Goal: Task Accomplishment & Management: Manage account settings

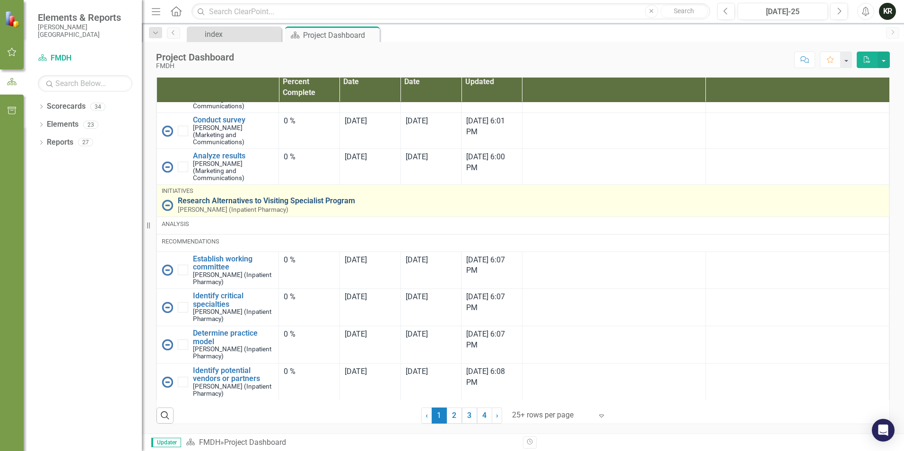
scroll to position [1340, 0]
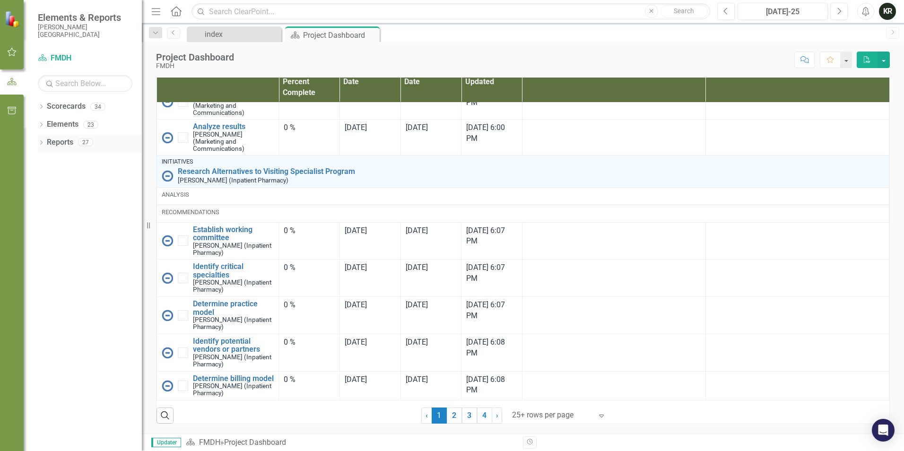
click at [66, 151] on div "Reports 27" at bounding box center [94, 144] width 95 height 18
click at [59, 152] on div "Reports 27" at bounding box center [94, 144] width 95 height 18
click at [60, 59] on link "Scorecard FMDH" at bounding box center [85, 58] width 95 height 11
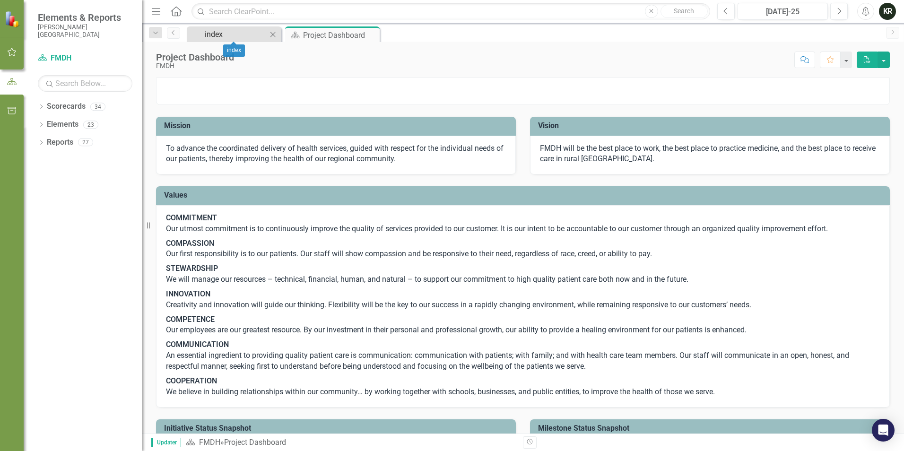
click at [216, 35] on div "index" at bounding box center [236, 34] width 62 height 12
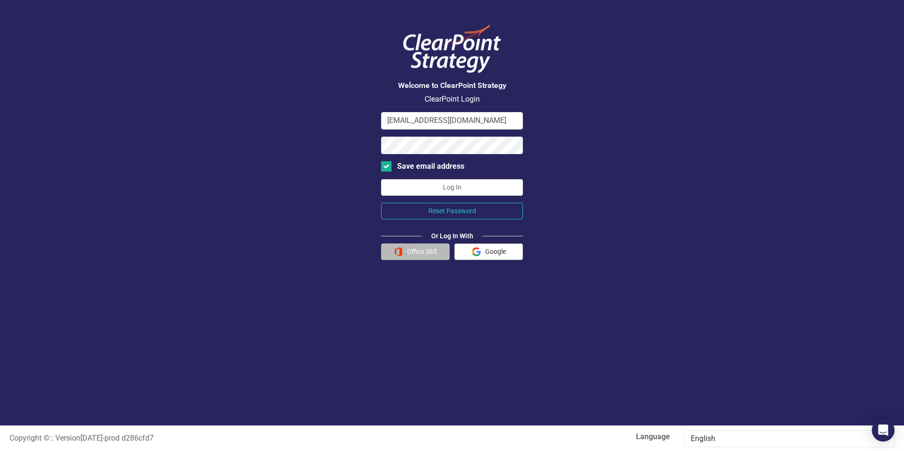
click at [433, 253] on button "Office 365" at bounding box center [415, 252] width 69 height 17
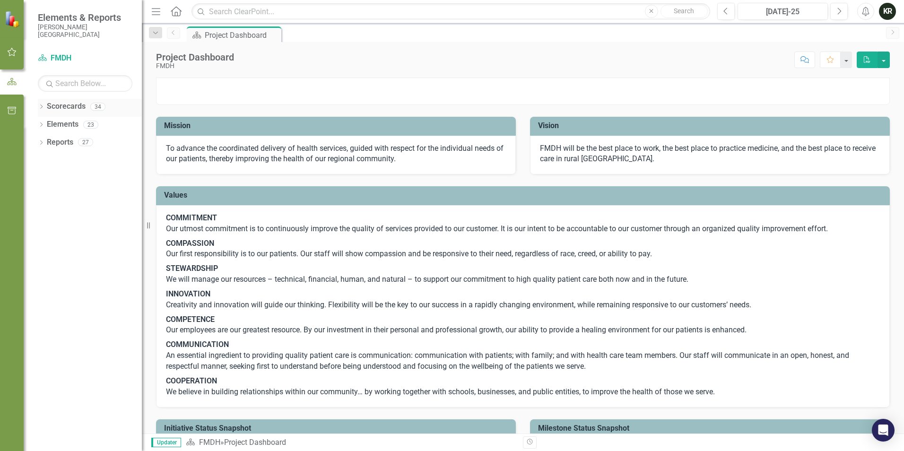
click at [62, 106] on link "Scorecards" at bounding box center [66, 106] width 39 height 11
click at [102, 107] on div "34" at bounding box center [97, 107] width 15 height 8
click at [9, 110] on icon "button" at bounding box center [12, 111] width 10 height 8
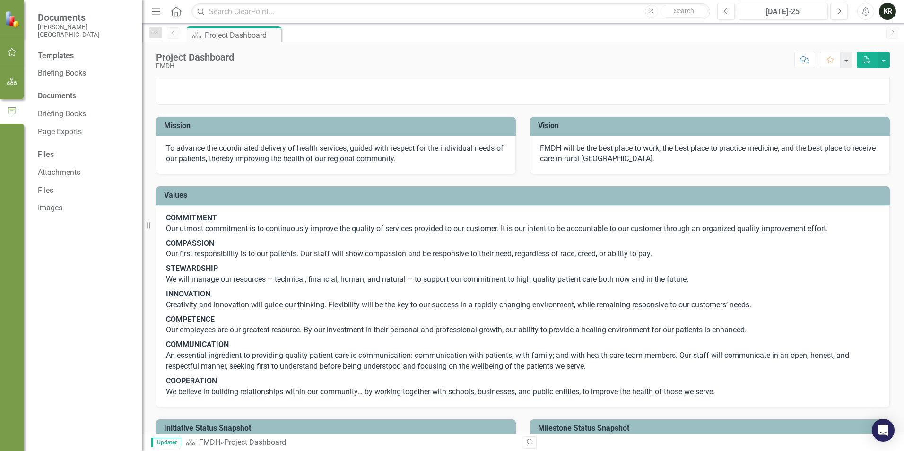
click at [10, 23] on img at bounding box center [13, 19] width 17 height 17
click at [12, 56] on icon "button" at bounding box center [12, 52] width 10 height 8
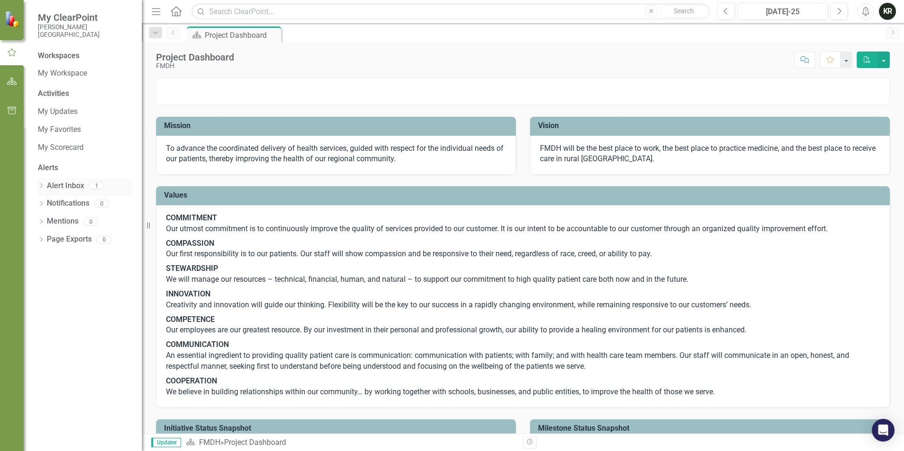
click at [75, 182] on link "Alert Inbox" at bounding box center [65, 186] width 37 height 11
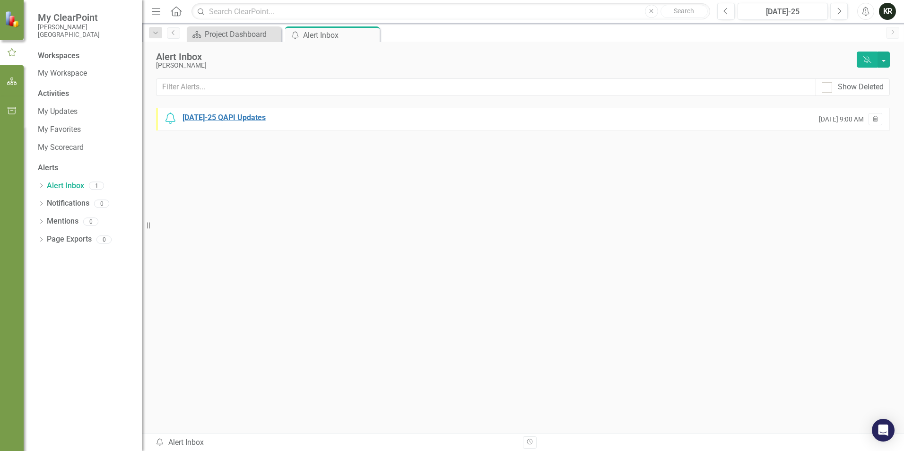
click at [193, 115] on div "[DATE]-25 QAPI Updates" at bounding box center [224, 118] width 83 height 11
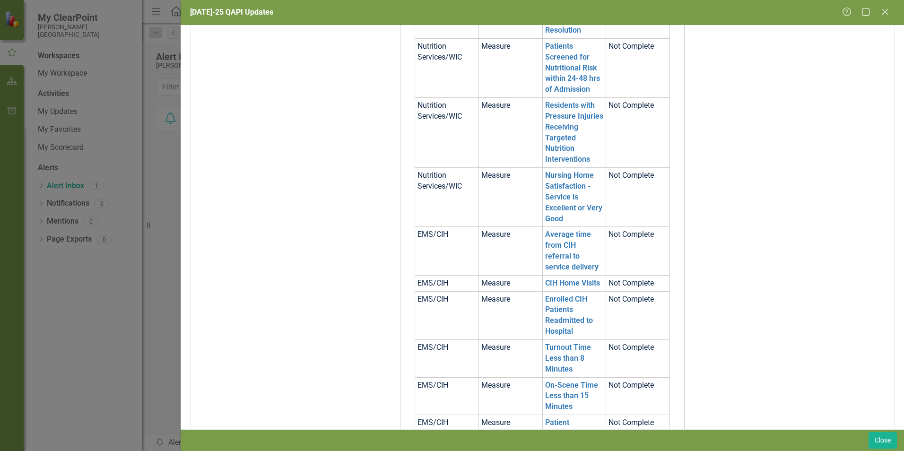
scroll to position [757, 0]
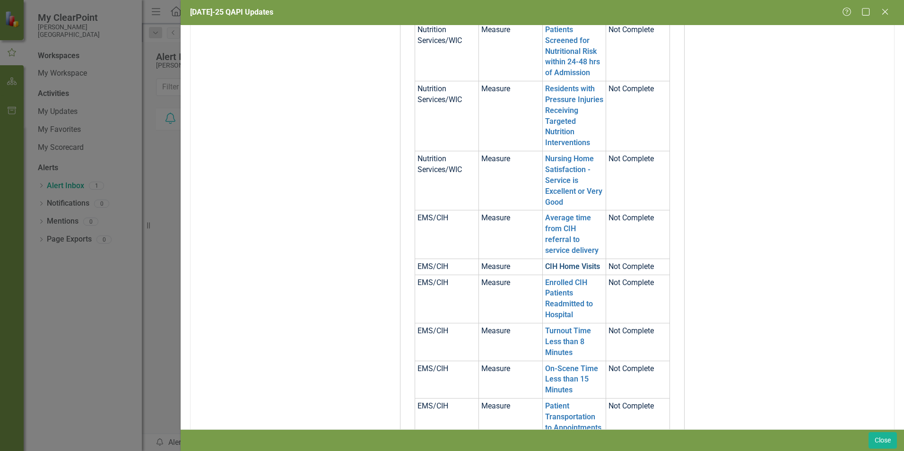
click at [576, 262] on link "CIH Home Visits" at bounding box center [572, 266] width 55 height 9
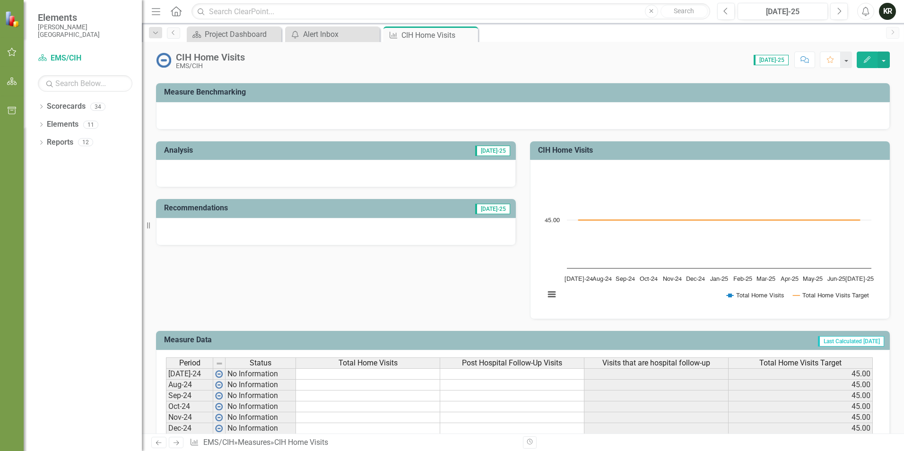
scroll to position [142, 0]
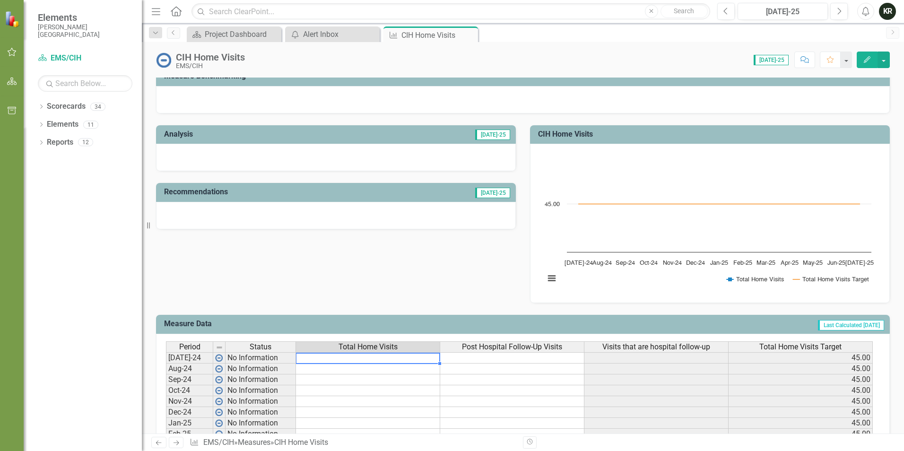
click at [364, 358] on td at bounding box center [368, 357] width 144 height 11
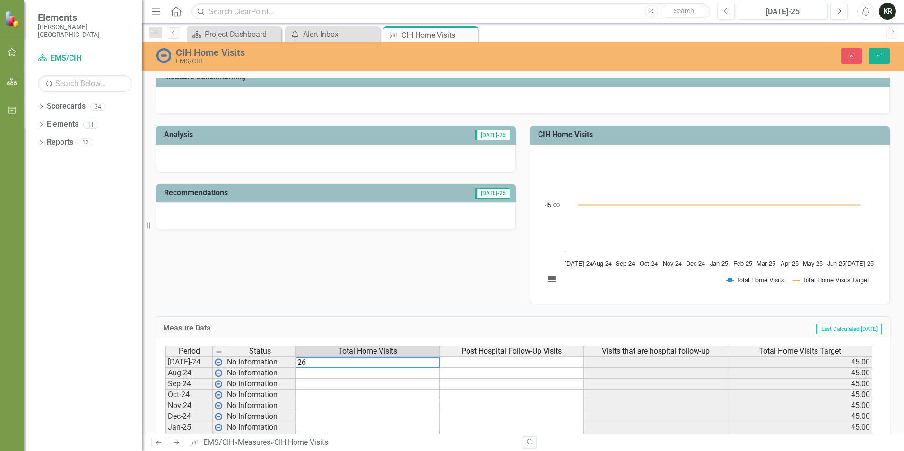
type textarea "26"
click at [417, 320] on div "Measure Data Last Calculated [DATE]" at bounding box center [523, 327] width 734 height 23
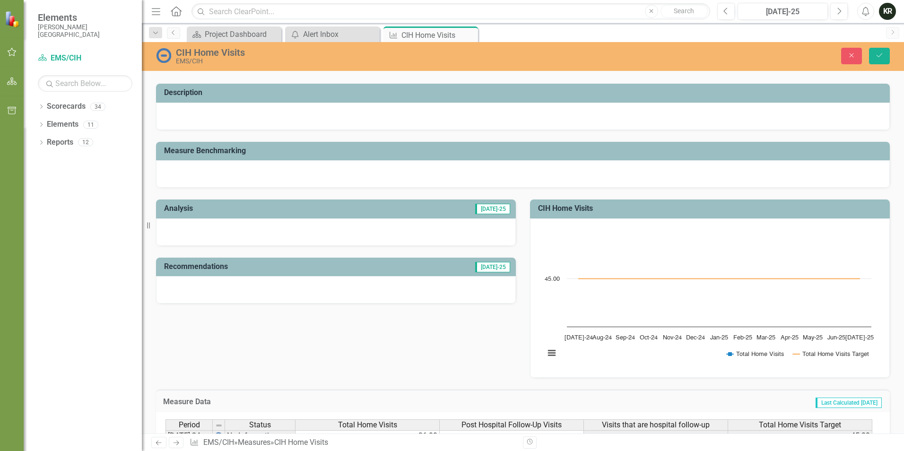
scroll to position [47, 0]
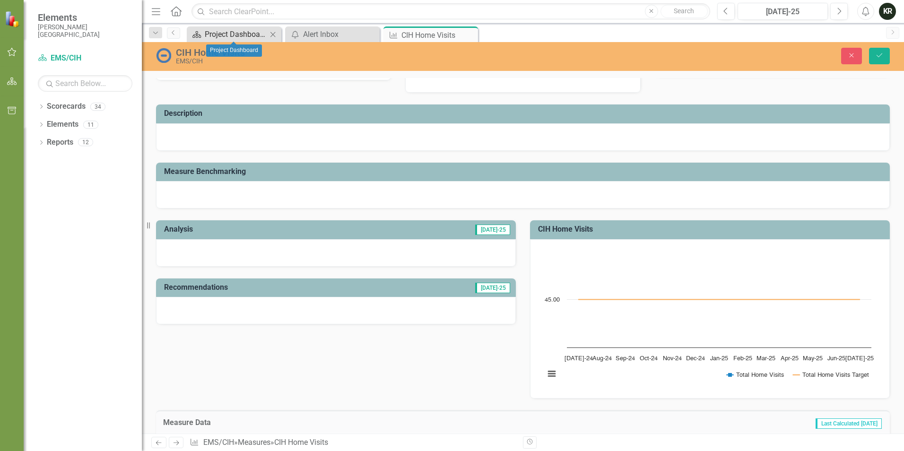
click at [221, 35] on div "Project Dashboard" at bounding box center [236, 34] width 62 height 12
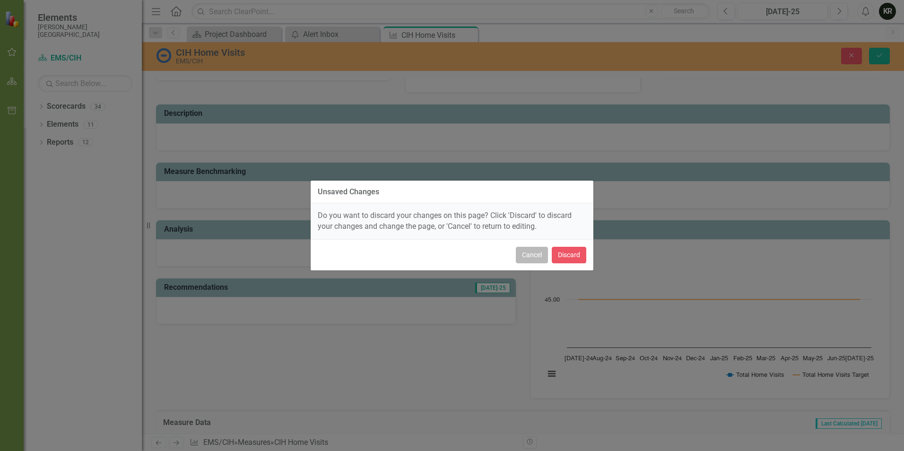
click at [538, 256] on button "Cancel" at bounding box center [532, 255] width 32 height 17
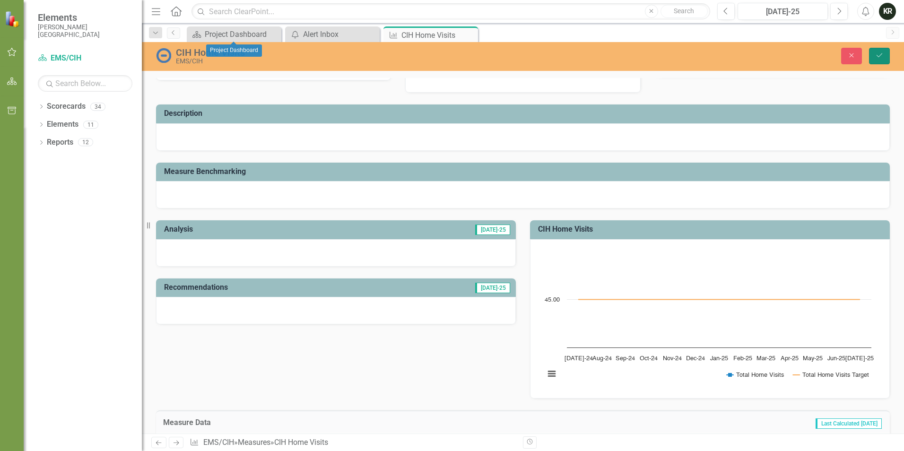
click at [883, 58] on icon "Save" at bounding box center [879, 55] width 9 height 7
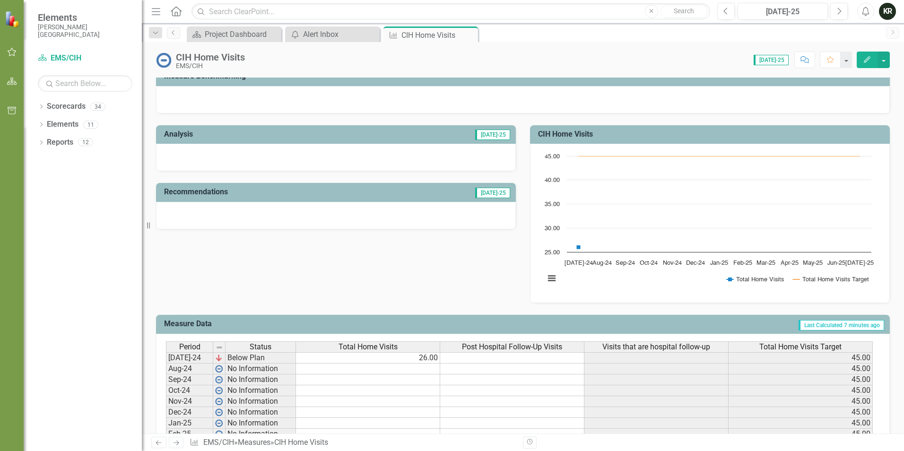
scroll to position [0, 0]
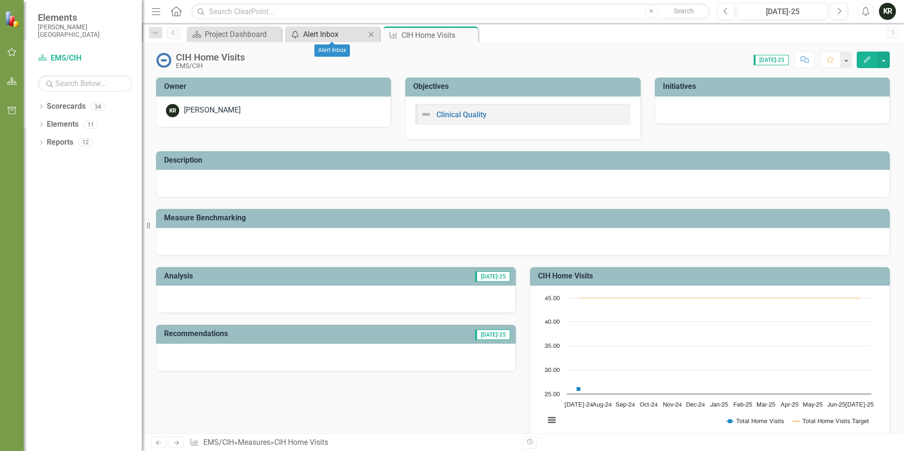
click at [328, 34] on div "Alert Inbox" at bounding box center [334, 34] width 62 height 12
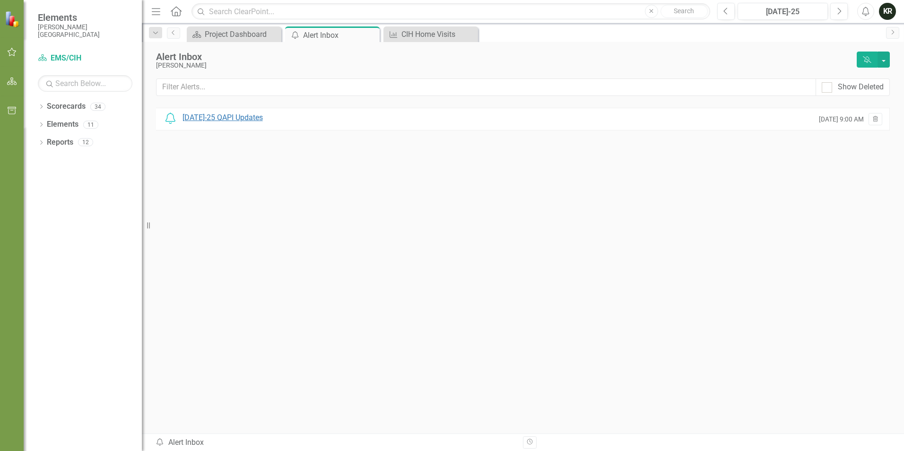
click at [221, 121] on div "[DATE]-25 QAPI Updates" at bounding box center [223, 118] width 80 height 11
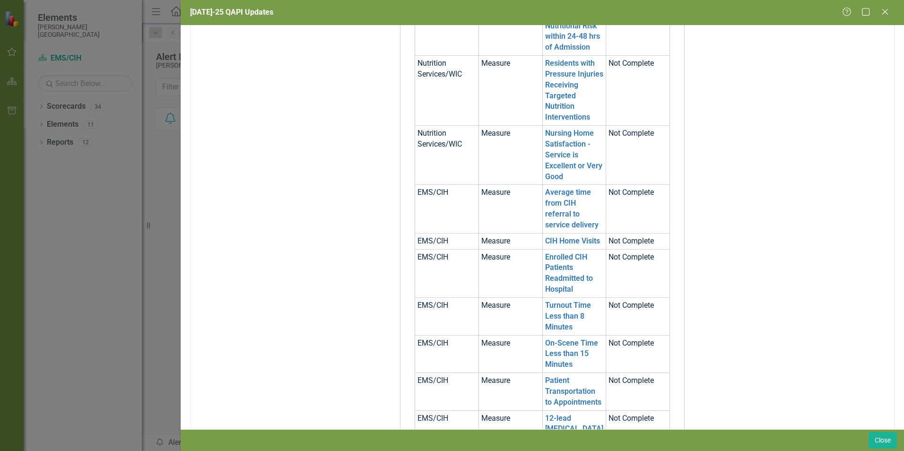
scroll to position [804, 0]
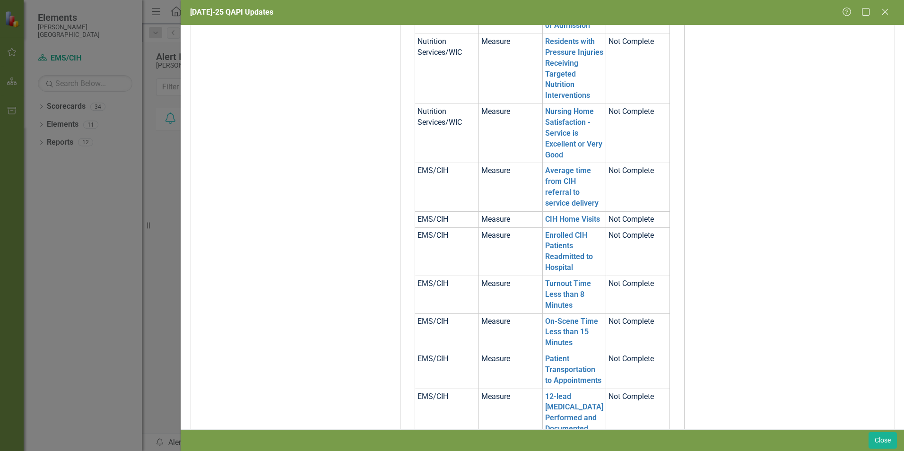
click at [562, 279] on link "Turnout Time Less than 8 Minutes" at bounding box center [568, 294] width 46 height 31
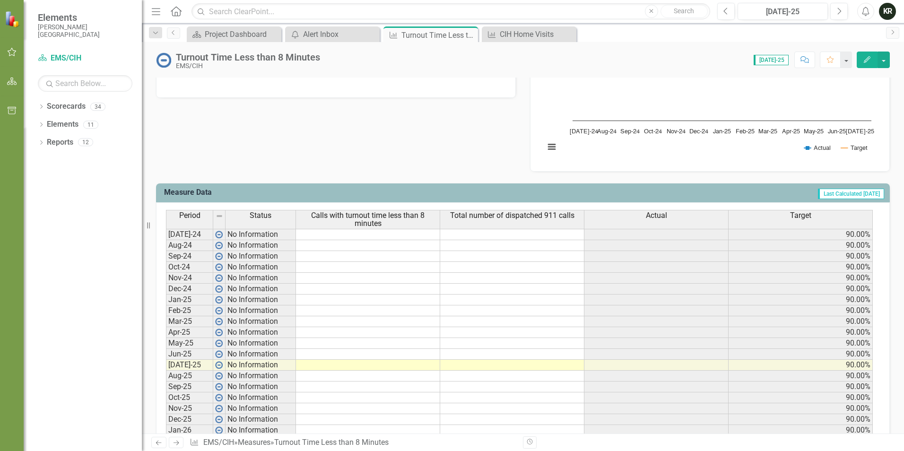
scroll to position [284, 0]
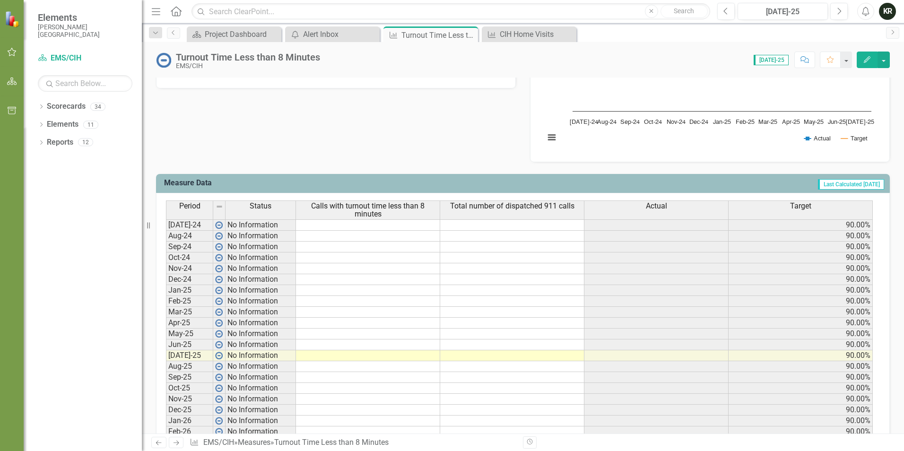
click at [367, 226] on td at bounding box center [368, 224] width 144 height 11
click at [391, 224] on td at bounding box center [368, 224] width 144 height 11
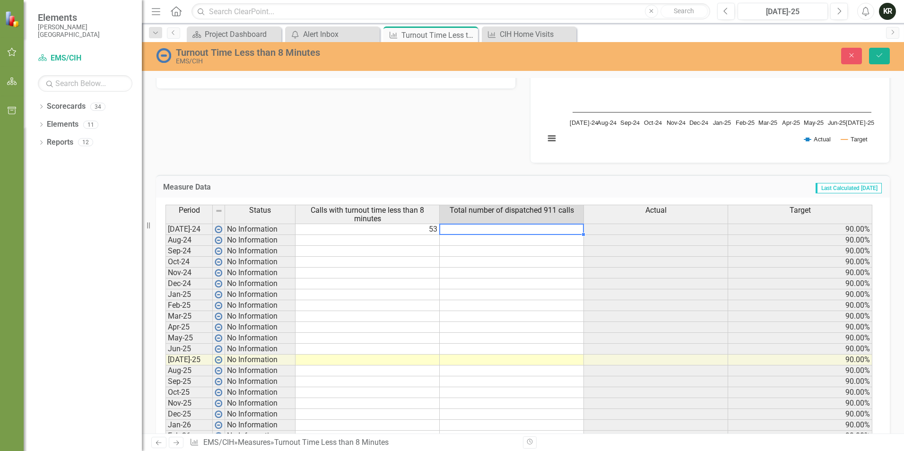
click at [489, 232] on td at bounding box center [512, 229] width 144 height 11
type textarea "74"
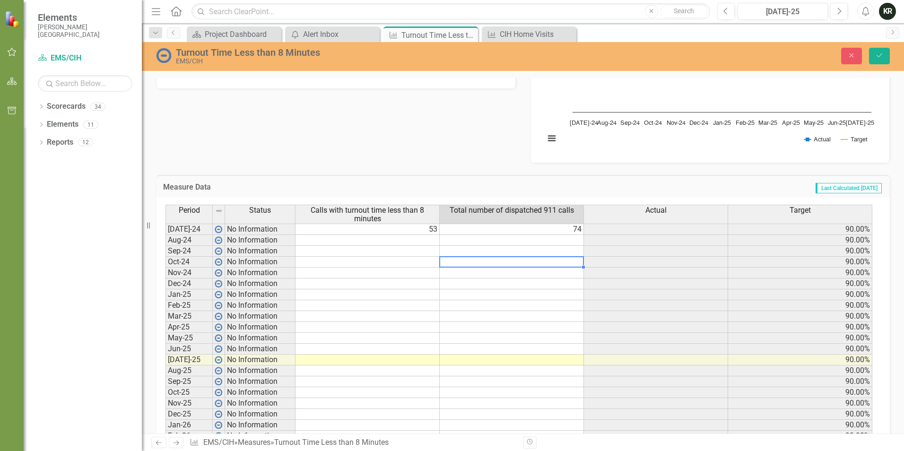
click at [516, 266] on td at bounding box center [512, 262] width 144 height 11
click at [879, 59] on icon "Save" at bounding box center [879, 55] width 9 height 7
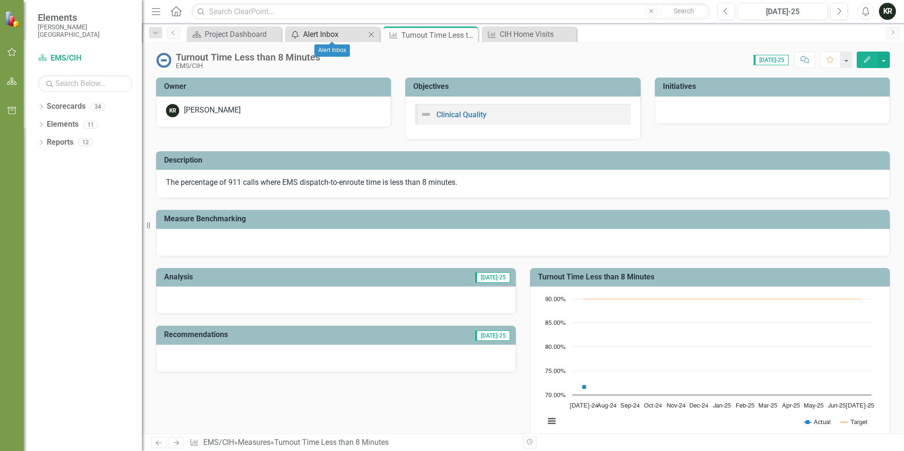
click at [322, 35] on div "Alert Inbox" at bounding box center [334, 34] width 62 height 12
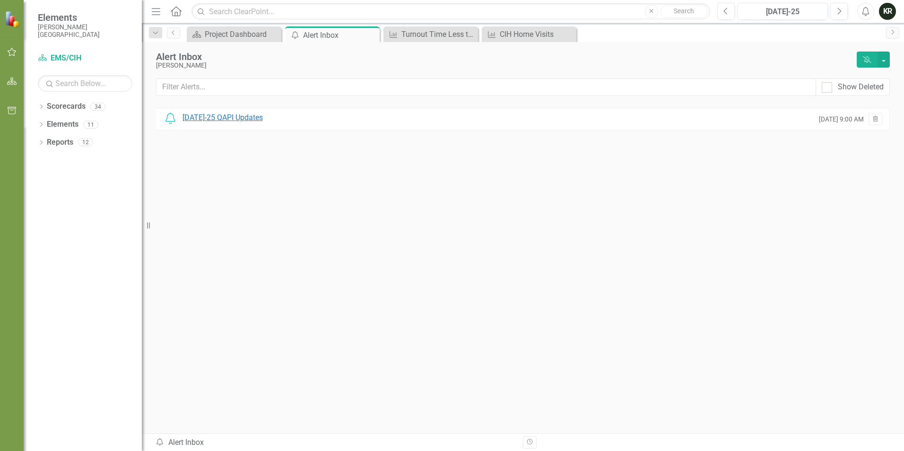
click at [223, 115] on div "[DATE]-25 QAPI Updates" at bounding box center [223, 118] width 80 height 11
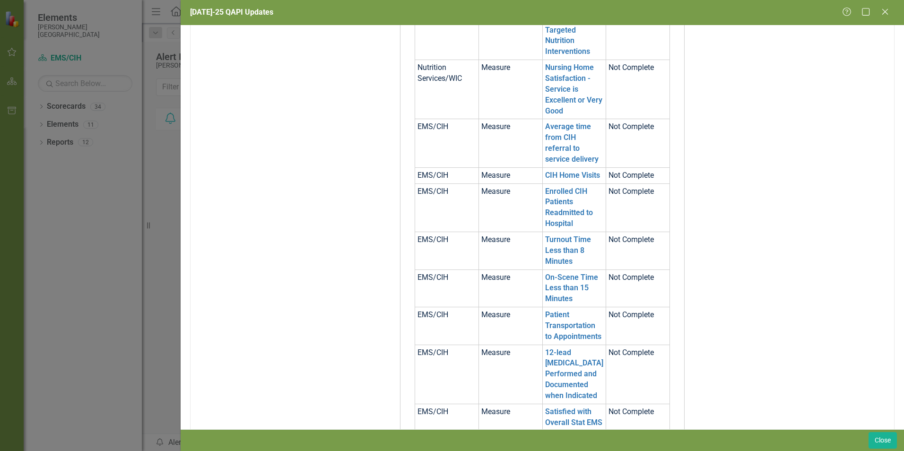
scroll to position [834, 0]
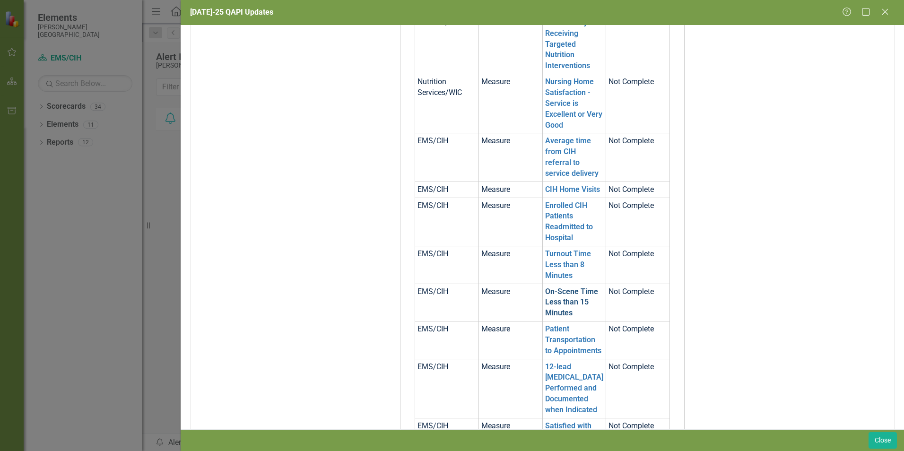
click at [559, 290] on link "On-Scene Time Less than 15 Minutes" at bounding box center [571, 302] width 53 height 31
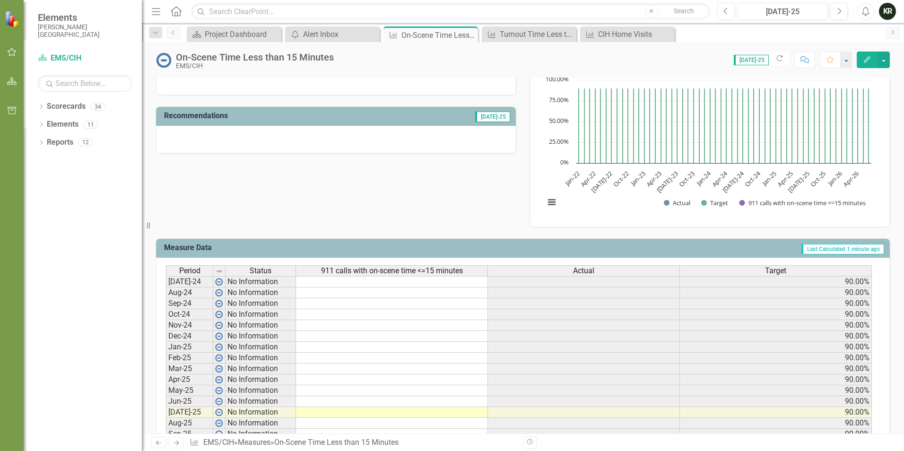
scroll to position [236, 0]
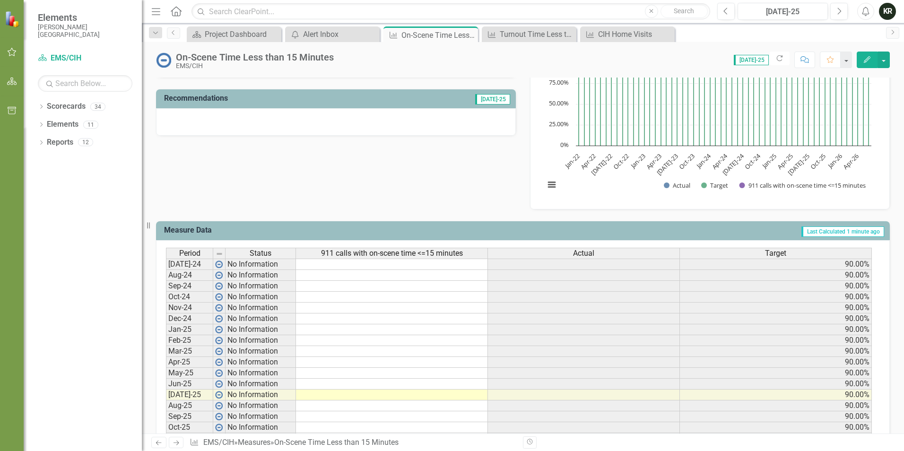
click at [349, 269] on td at bounding box center [392, 264] width 192 height 11
click at [419, 263] on td at bounding box center [392, 264] width 192 height 11
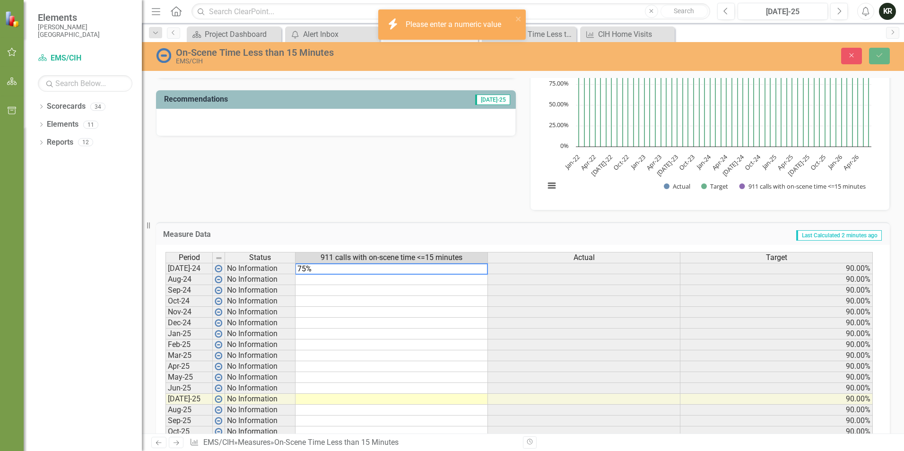
click at [423, 293] on td at bounding box center [392, 290] width 192 height 11
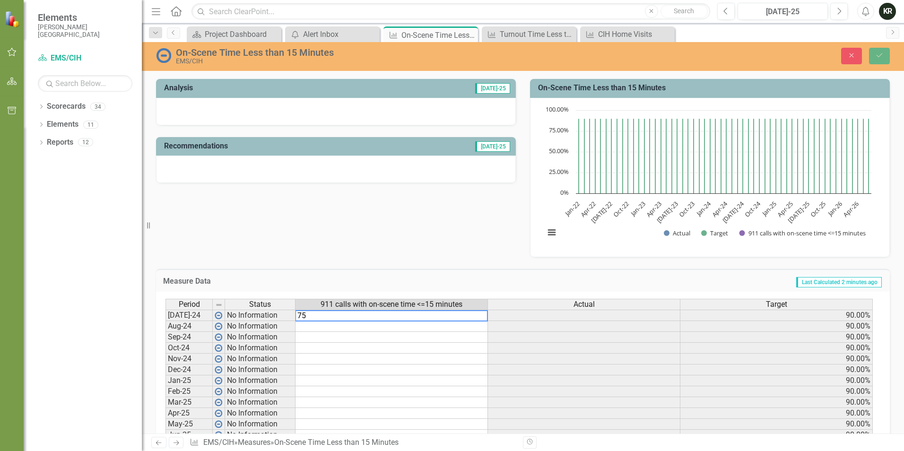
scroll to position [189, 0]
type textarea "75"
click at [884, 59] on button "Save" at bounding box center [879, 56] width 21 height 17
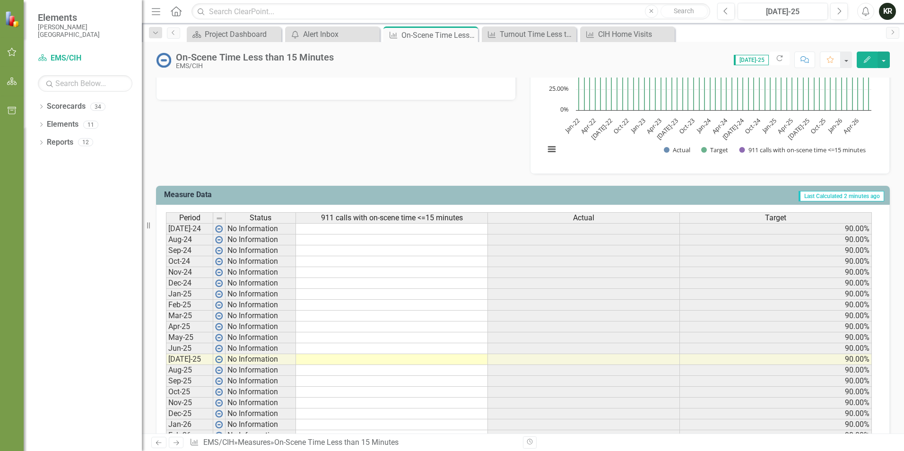
scroll to position [284, 0]
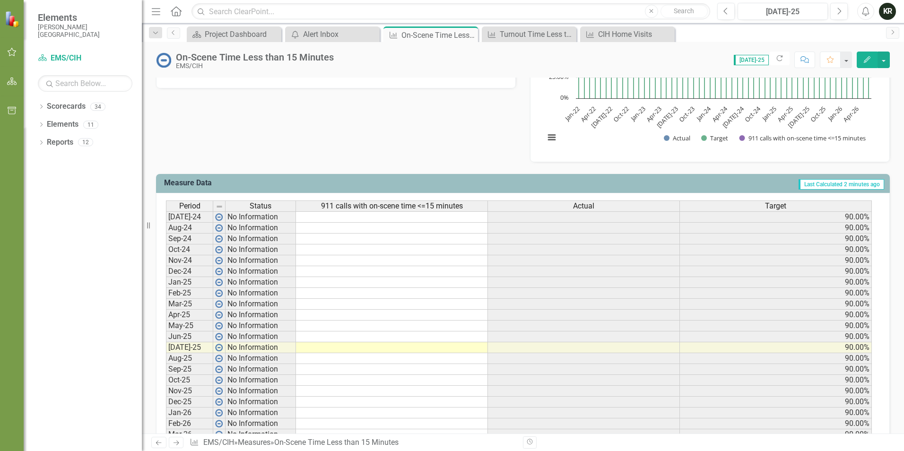
click at [424, 348] on td at bounding box center [392, 347] width 192 height 11
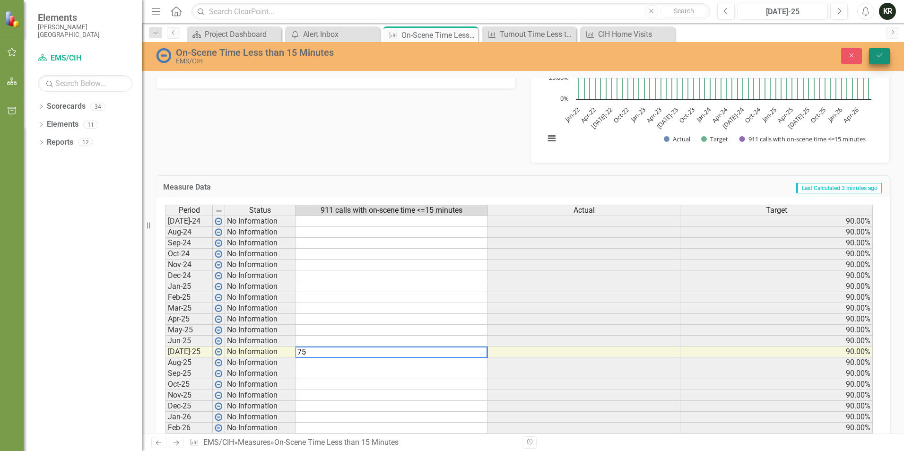
type textarea "75"
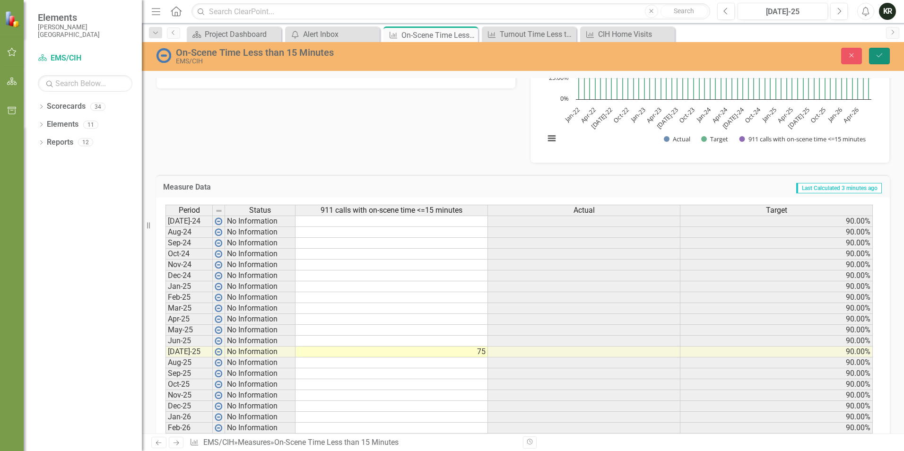
click at [884, 55] on button "Save" at bounding box center [879, 56] width 21 height 17
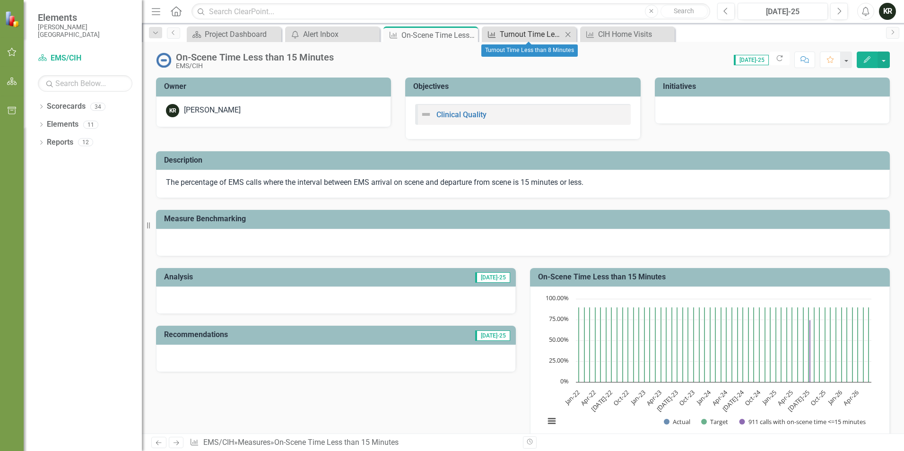
click at [535, 29] on div "Turnout Time Less than 8 Minutes" at bounding box center [531, 34] width 62 height 12
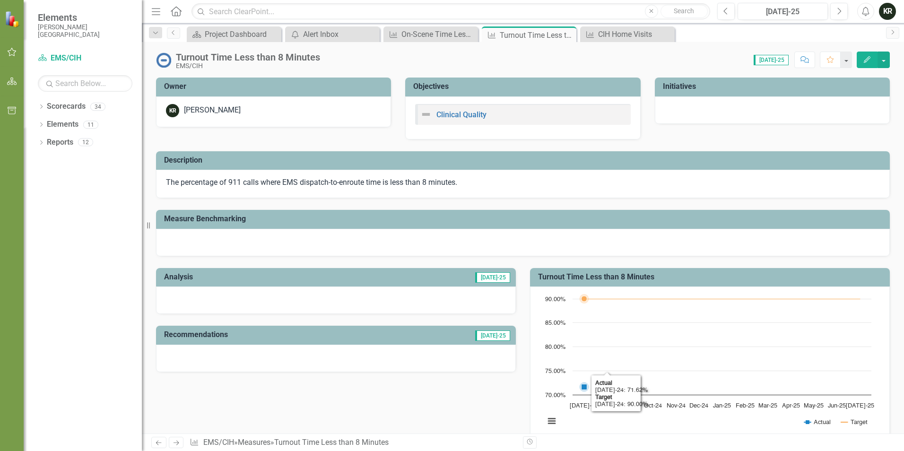
click at [582, 389] on icon "Jul-24, 71.62162162. Actual." at bounding box center [585, 387] width 6 height 6
click at [773, 63] on span "[DATE]-25" at bounding box center [771, 60] width 35 height 10
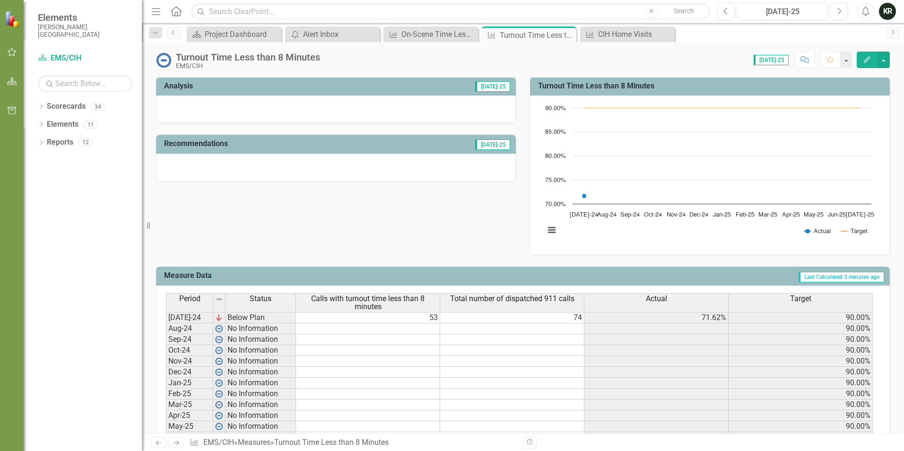
scroll to position [236, 0]
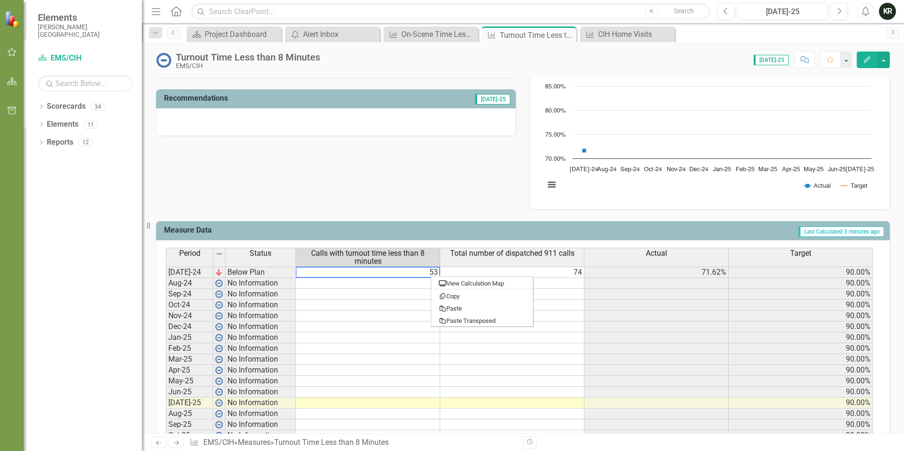
click at [715, 271] on td "71.62%" at bounding box center [657, 272] width 144 height 11
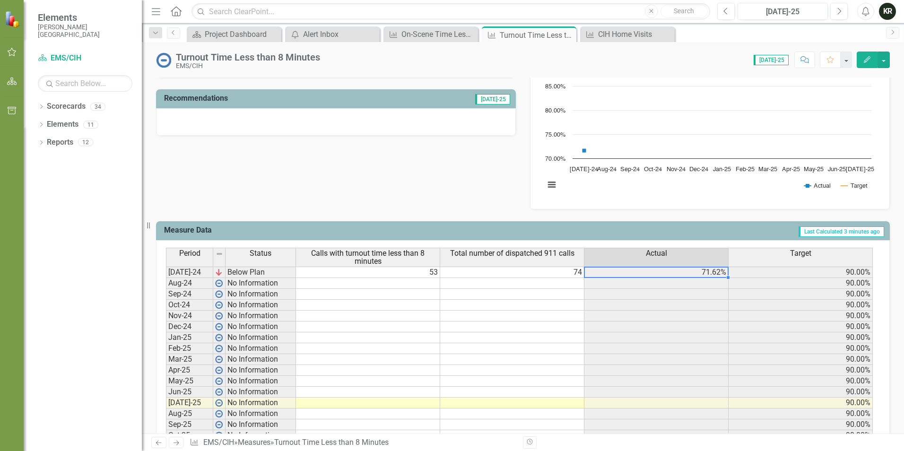
click at [428, 405] on td at bounding box center [368, 403] width 144 height 11
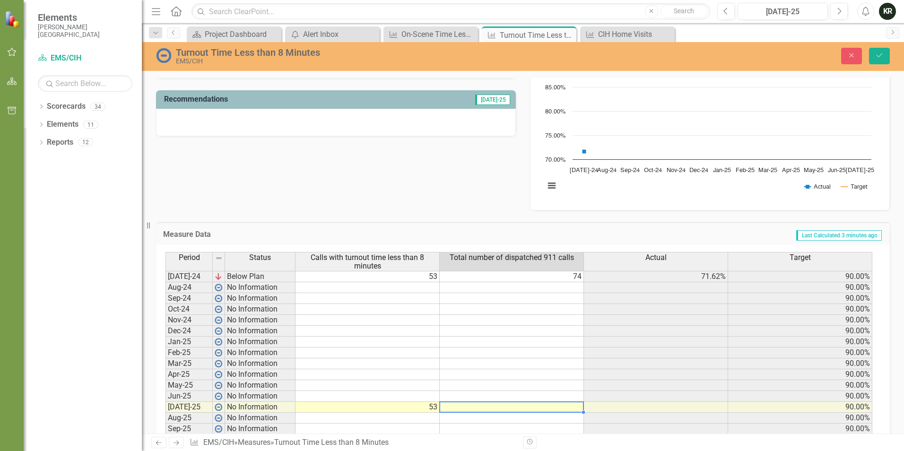
click at [573, 409] on td at bounding box center [512, 407] width 144 height 11
type textarea "74"
click at [567, 426] on td at bounding box center [512, 429] width 144 height 11
click at [878, 56] on icon "submit" at bounding box center [880, 55] width 6 height 4
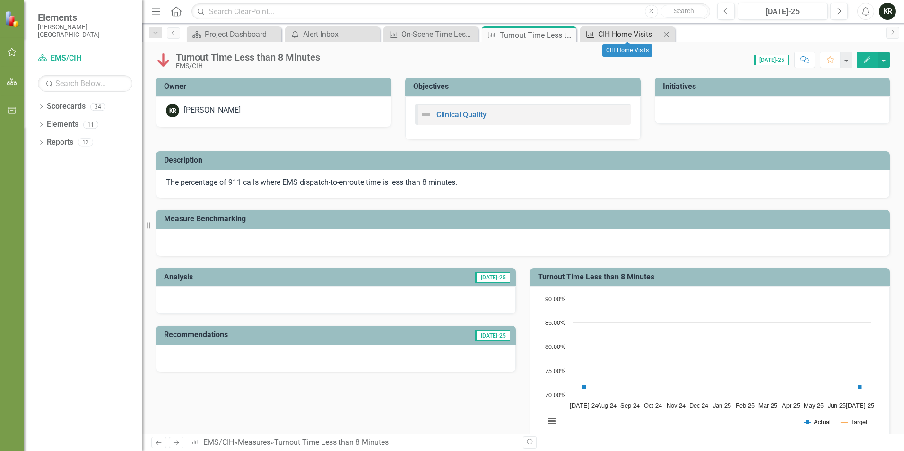
click at [616, 36] on div "CIH Home Visits" at bounding box center [629, 34] width 62 height 12
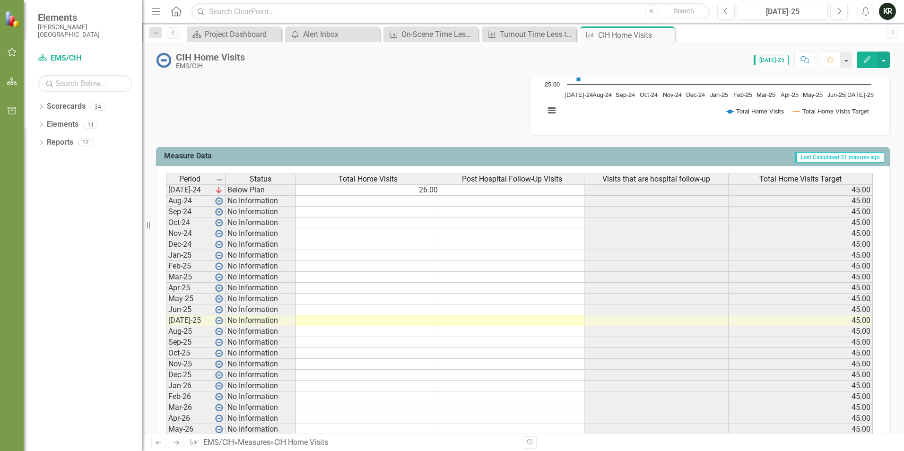
scroll to position [331, 0]
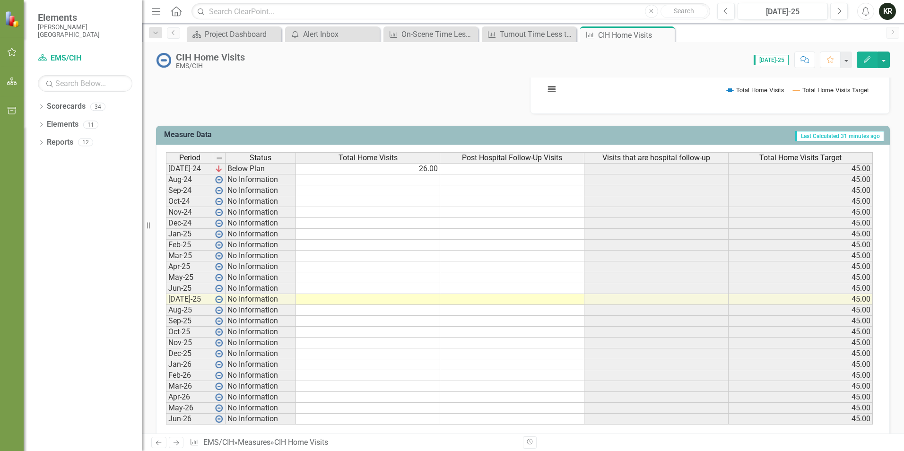
click at [420, 300] on td at bounding box center [368, 299] width 144 height 11
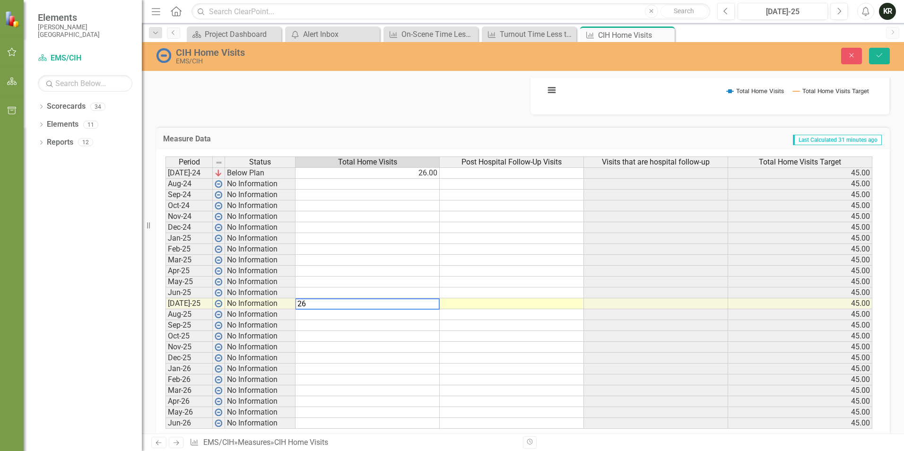
type textarea "26"
click at [426, 334] on td at bounding box center [368, 336] width 144 height 11
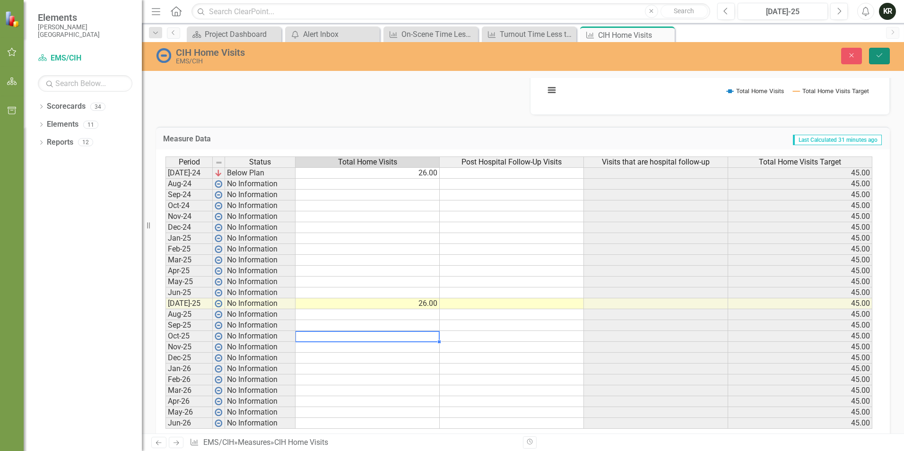
click at [883, 55] on icon "Save" at bounding box center [879, 55] width 9 height 7
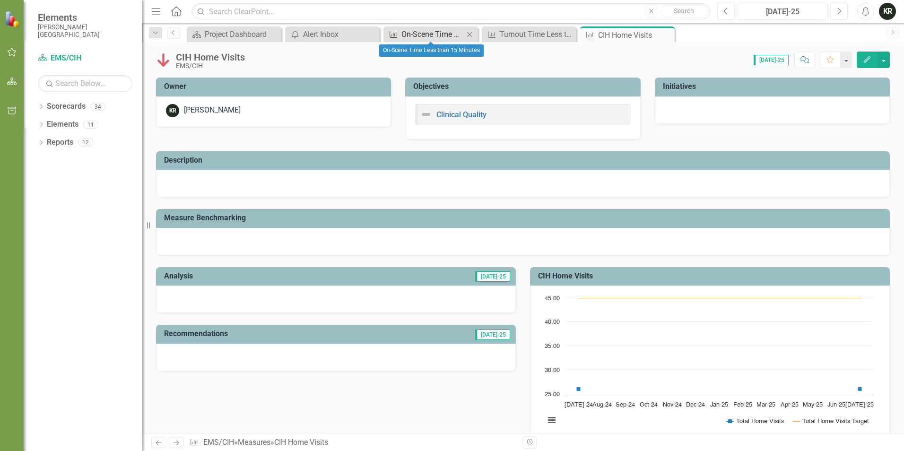
click at [438, 33] on div "On-Scene Time Less than 15 Minutes" at bounding box center [433, 34] width 62 height 12
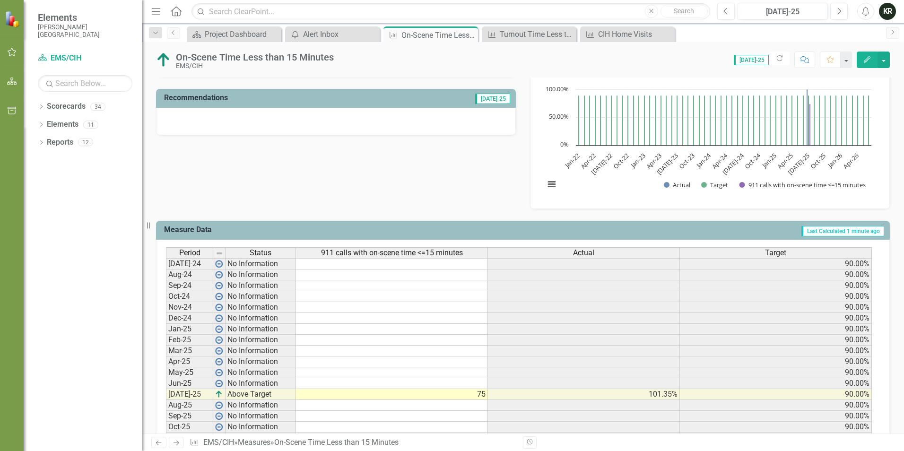
scroll to position [236, 0]
click at [885, 59] on button "button" at bounding box center [884, 60] width 12 height 17
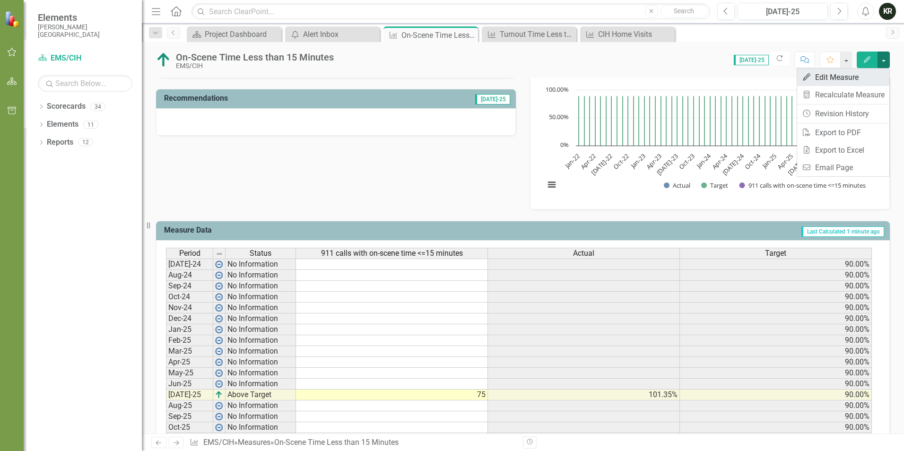
click at [870, 70] on link "Edit Edit Measure" at bounding box center [843, 77] width 92 height 17
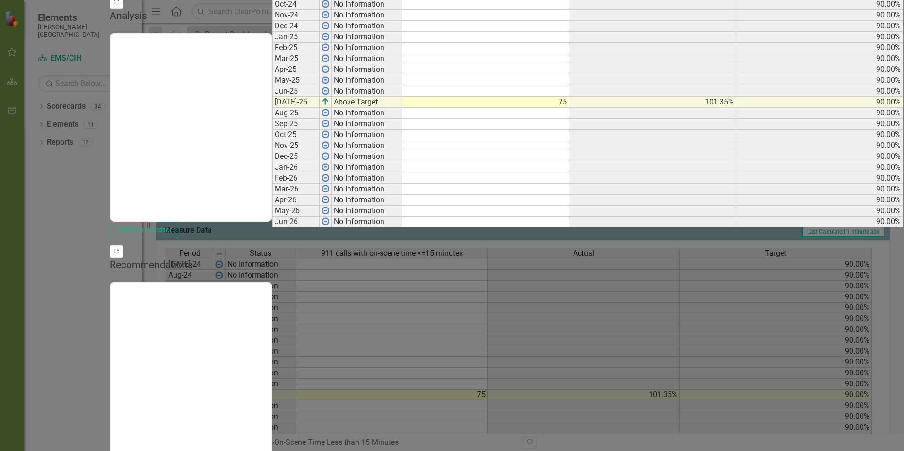
scroll to position [0, 0]
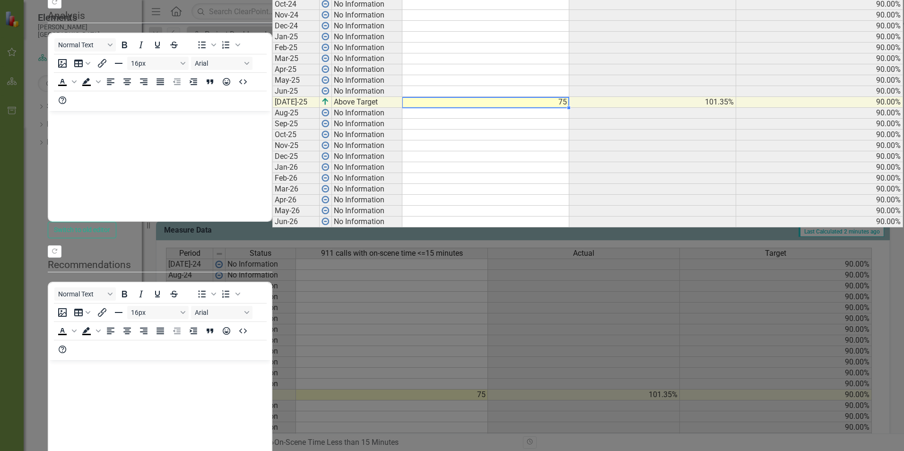
click at [557, 108] on td "75" at bounding box center [485, 102] width 167 height 11
click at [555, 108] on td "75" at bounding box center [485, 102] width 167 height 11
type textarea "42"
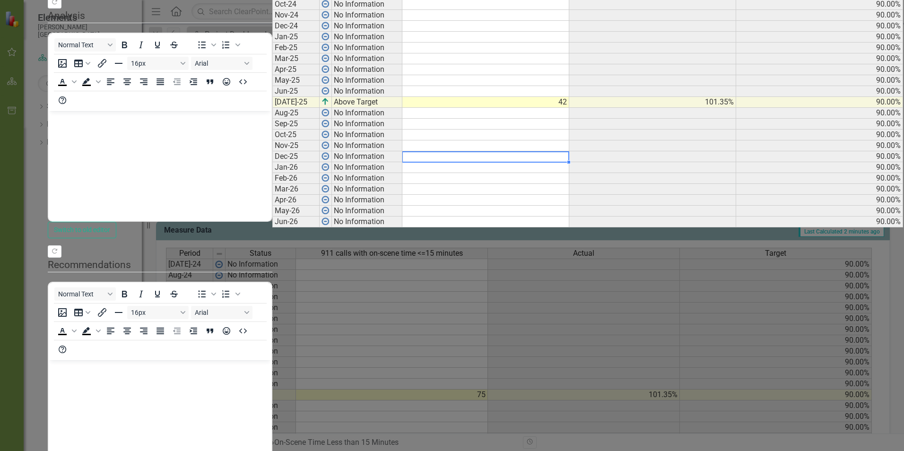
click at [272, 227] on div "Period Status 911 calls with on-scene time <=15 minutes Actual Target [DATE]-24…" at bounding box center [272, 91] width 0 height 272
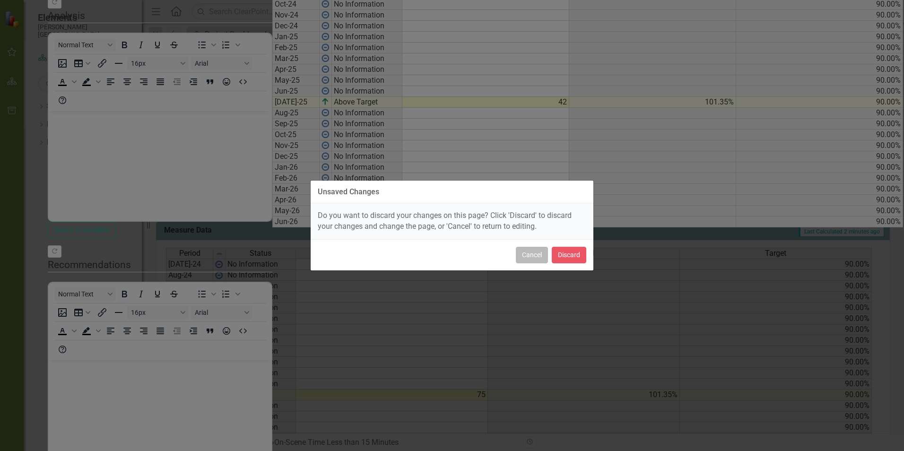
click at [541, 253] on button "Cancel" at bounding box center [532, 255] width 32 height 17
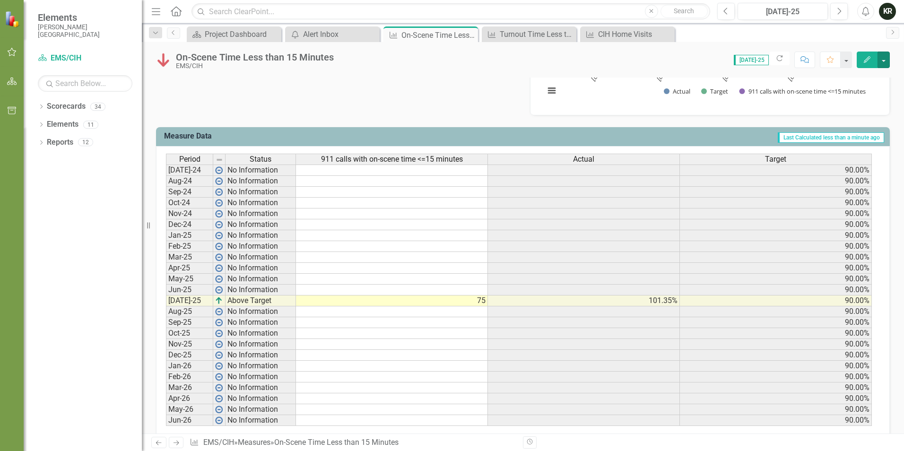
scroll to position [347, 0]
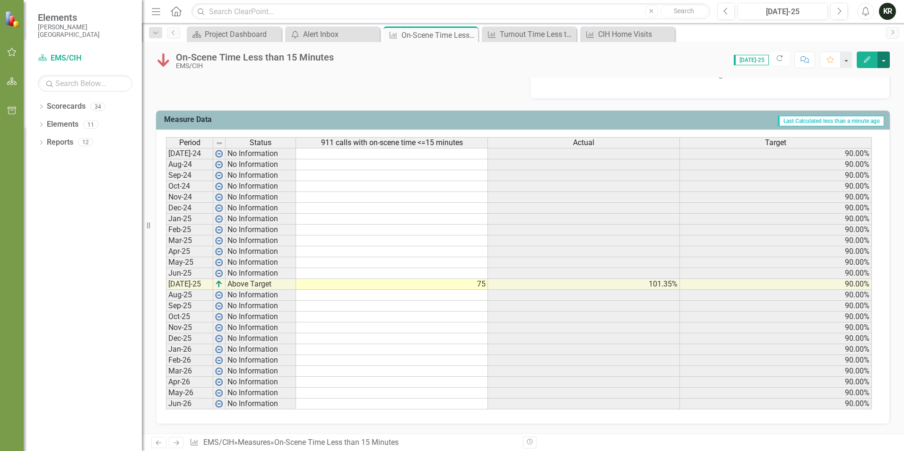
click at [883, 59] on button "button" at bounding box center [884, 60] width 12 height 17
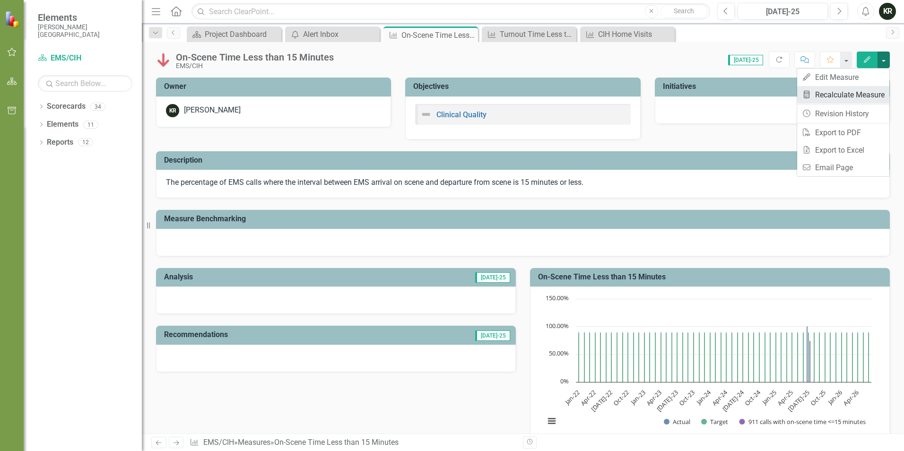
scroll to position [347, 0]
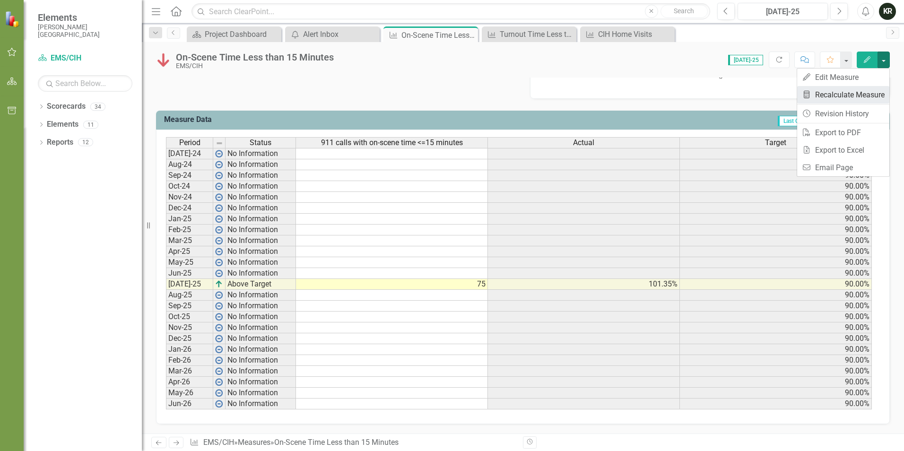
click at [860, 92] on link "Recalculate Measure Recalculate Measure" at bounding box center [843, 94] width 92 height 17
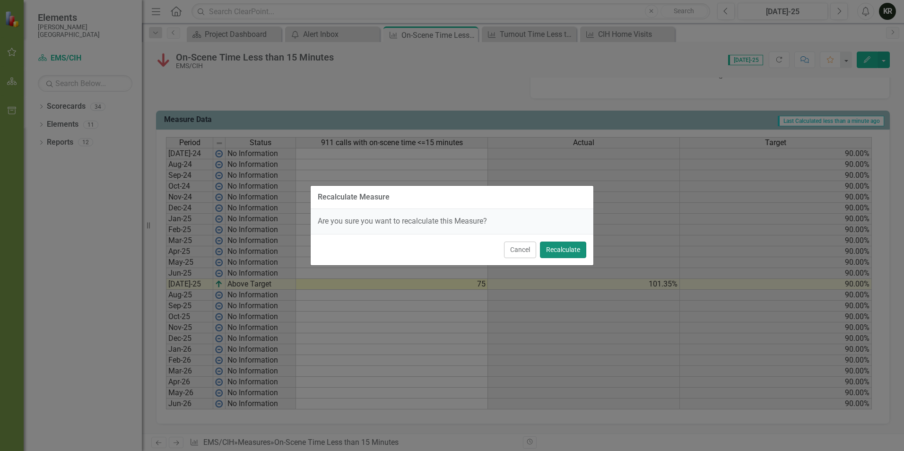
click at [567, 250] on button "Recalculate" at bounding box center [563, 250] width 46 height 17
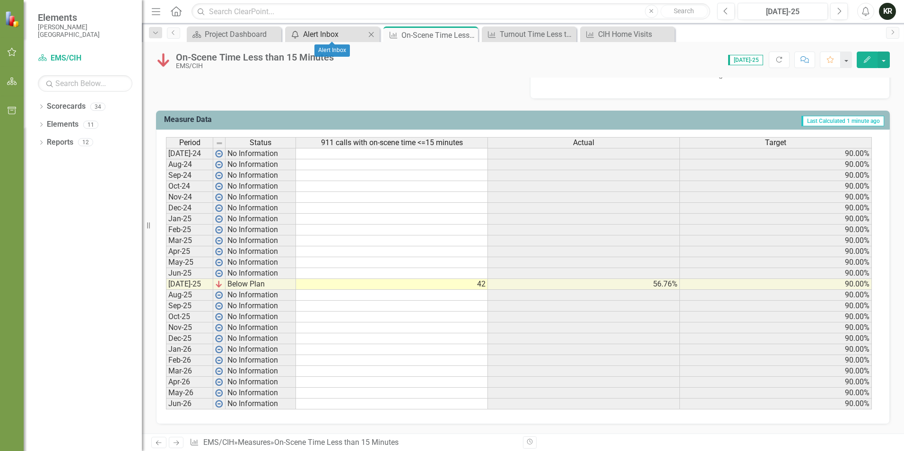
click at [335, 32] on div "Alert Inbox" at bounding box center [334, 34] width 62 height 12
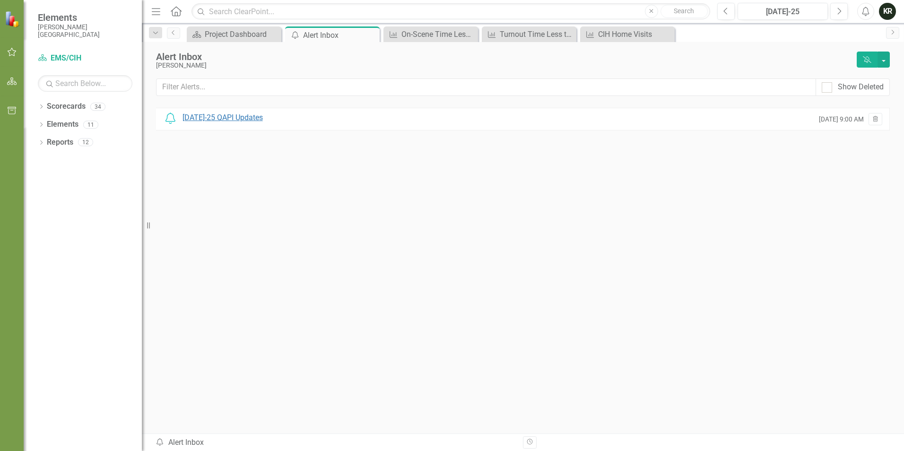
click at [223, 121] on div "[DATE]-25 QAPI Updates" at bounding box center [223, 118] width 80 height 11
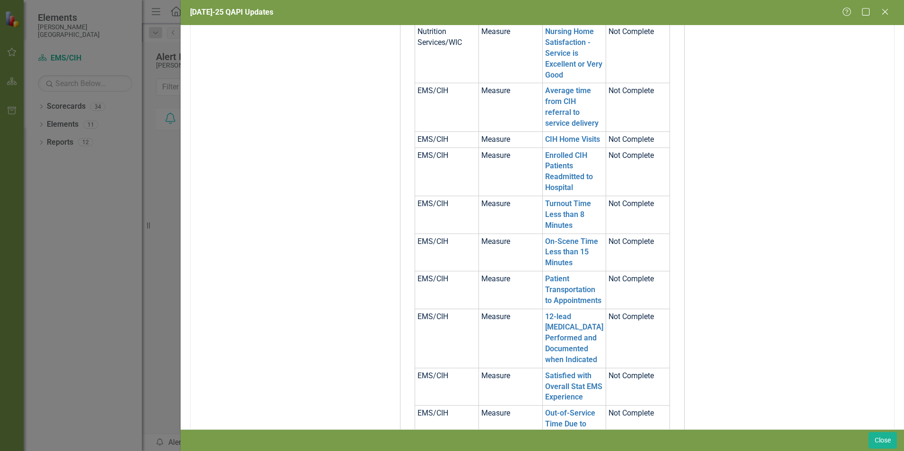
scroll to position [899, 0]
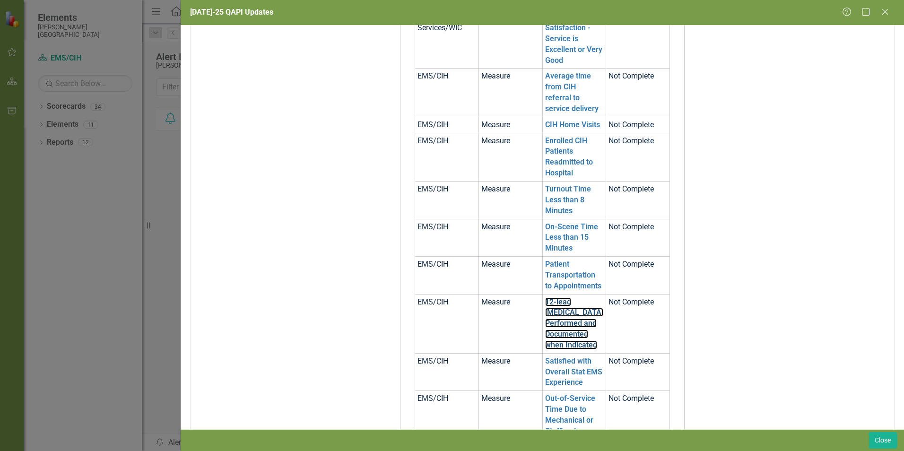
click at [562, 305] on link "12-lead [MEDICAL_DATA] Performed and Documented when Indicated" at bounding box center [574, 323] width 58 height 52
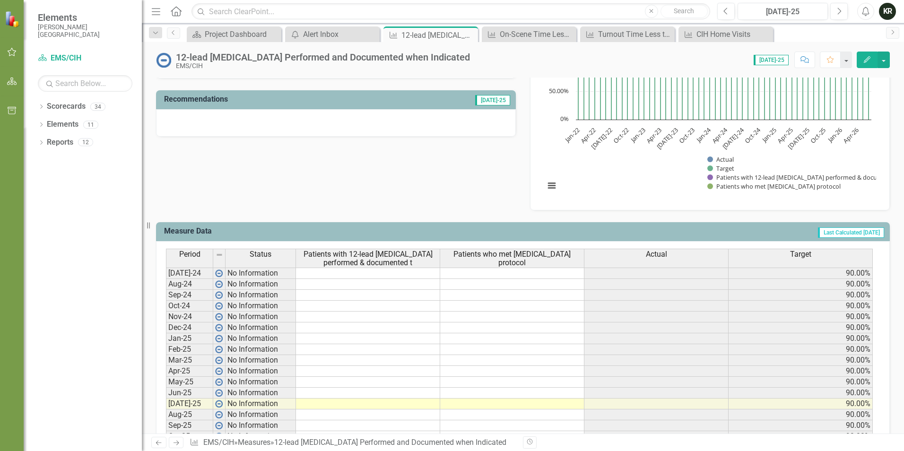
scroll to position [236, 0]
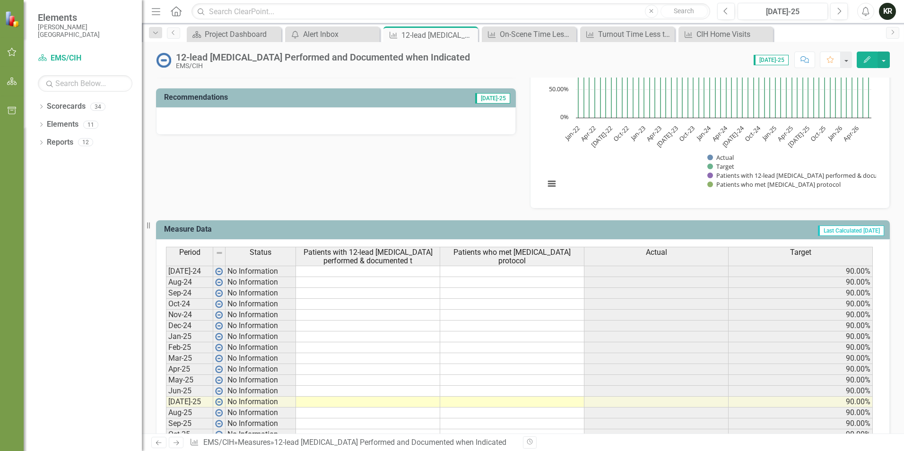
click at [504, 401] on td at bounding box center [512, 402] width 144 height 11
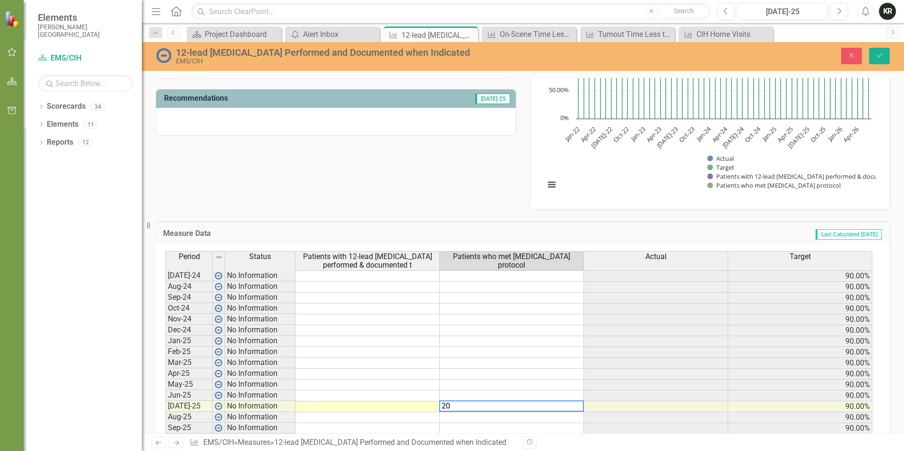
type textarea "20"
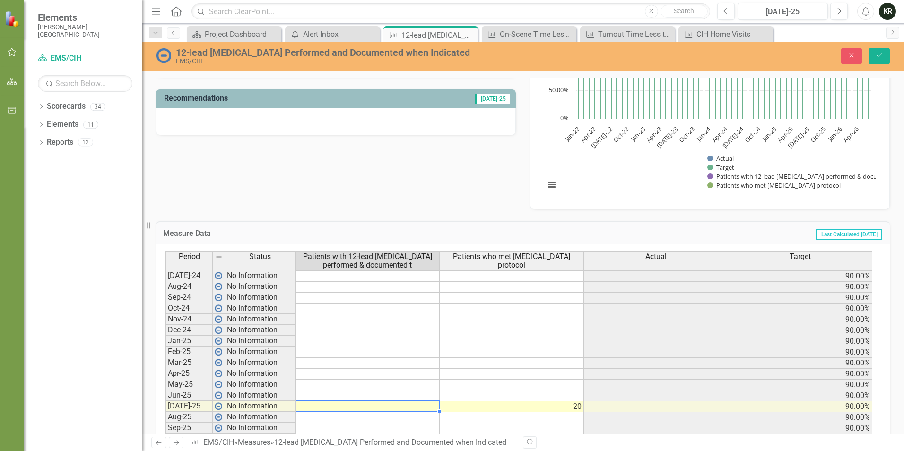
click at [396, 408] on td at bounding box center [368, 407] width 144 height 11
type textarea "20"
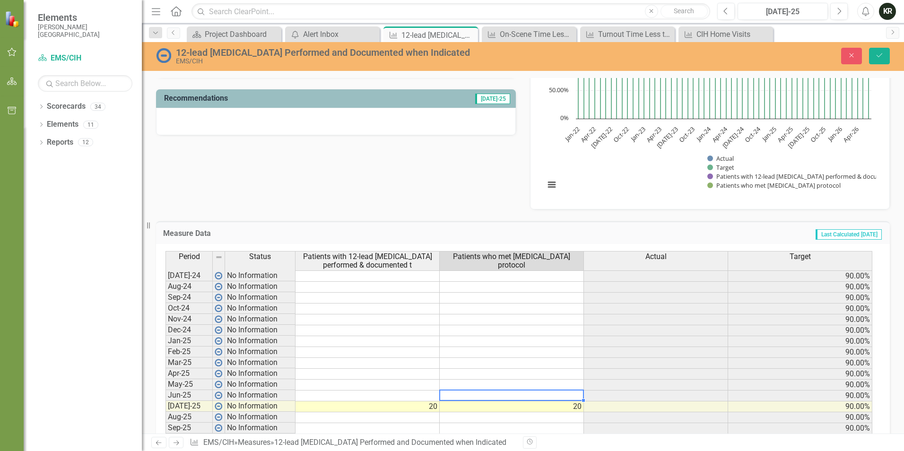
click at [513, 395] on td at bounding box center [512, 396] width 144 height 11
type textarea "40"
click at [373, 396] on td at bounding box center [368, 396] width 144 height 11
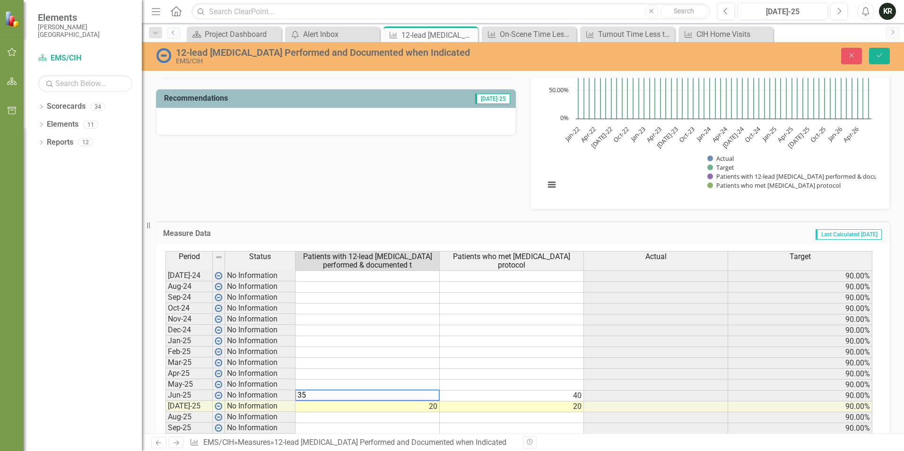
type textarea "35"
click at [542, 386] on td at bounding box center [512, 385] width 144 height 11
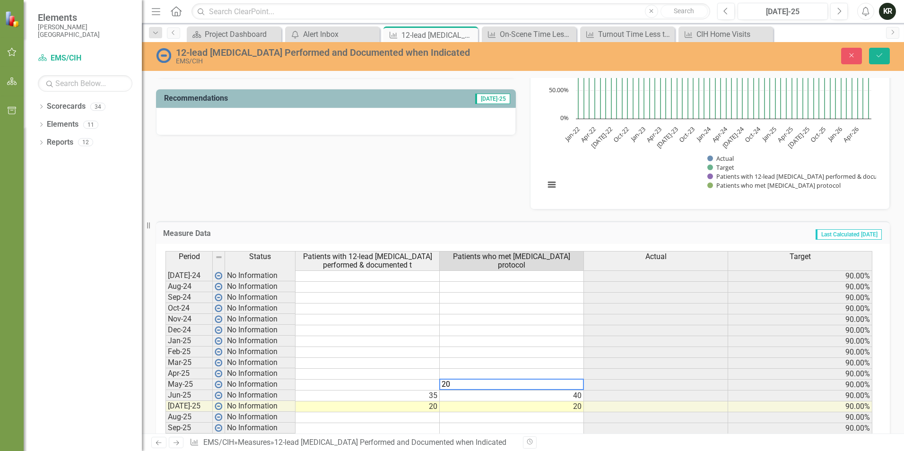
type textarea "20"
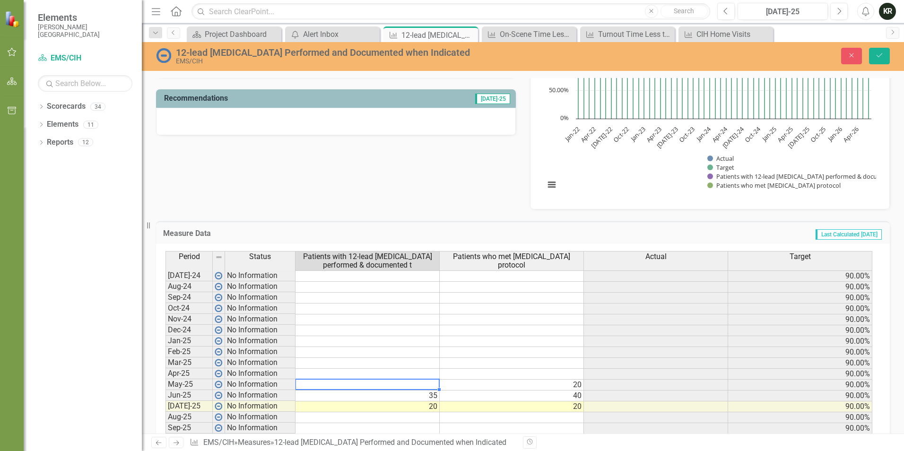
click at [405, 384] on td at bounding box center [368, 385] width 144 height 11
type textarea "16"
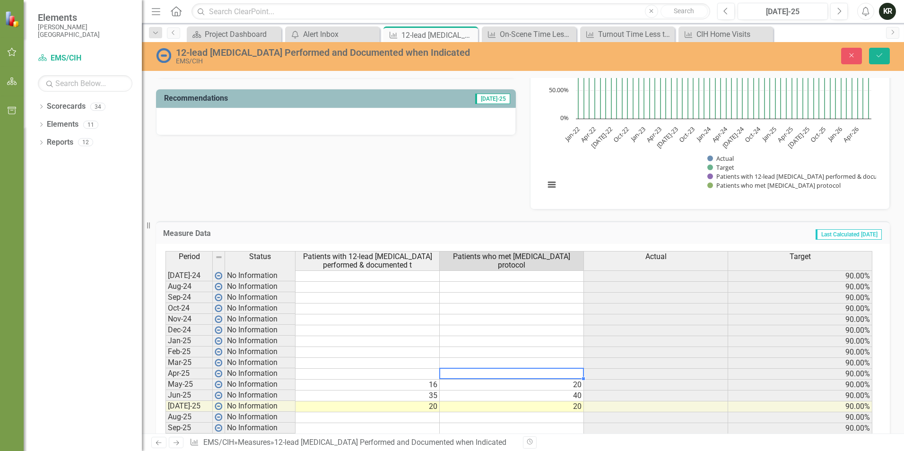
click at [497, 374] on td at bounding box center [512, 374] width 144 height 11
type textarea "14"
click at [396, 372] on td at bounding box center [368, 374] width 144 height 11
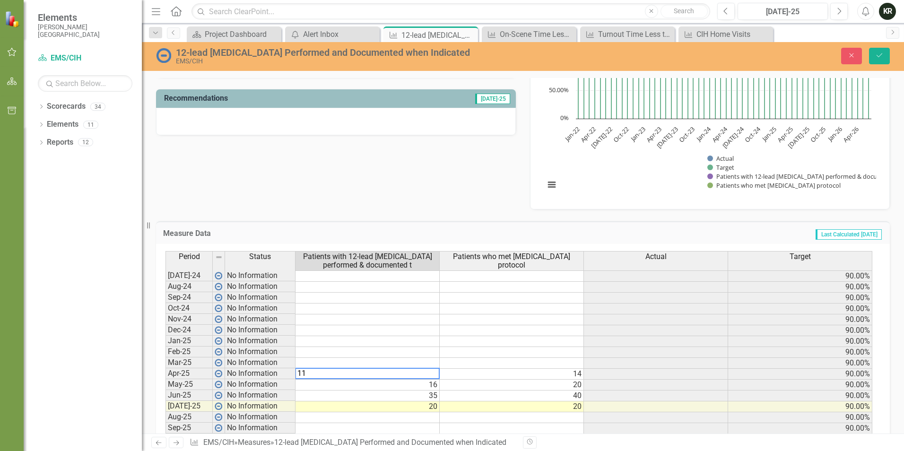
type textarea "11"
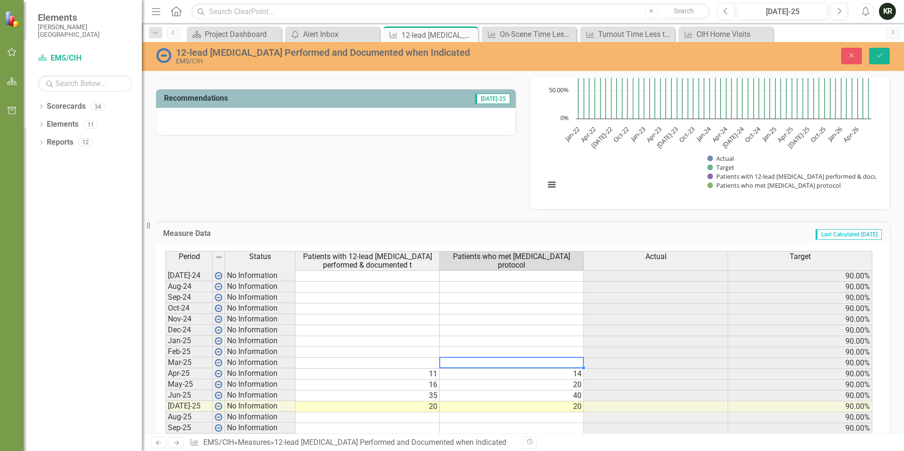
click at [553, 362] on td at bounding box center [512, 363] width 144 height 11
type textarea "32"
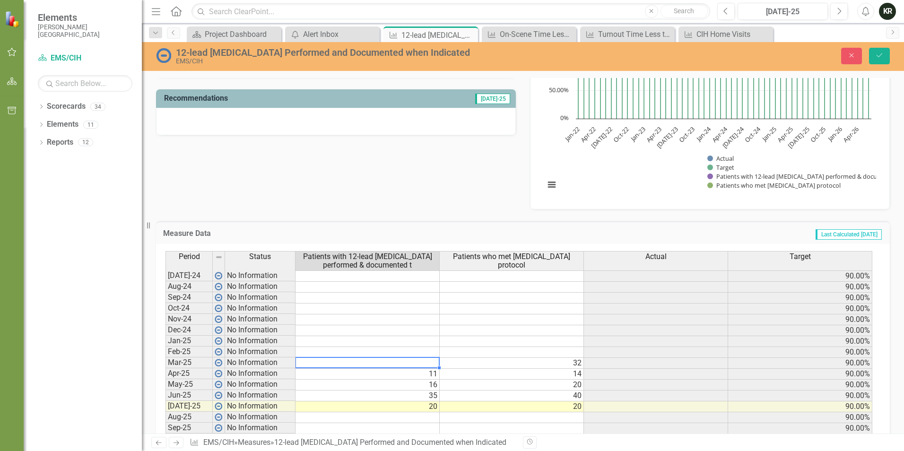
click at [396, 364] on td at bounding box center [368, 363] width 144 height 11
type textarea "29"
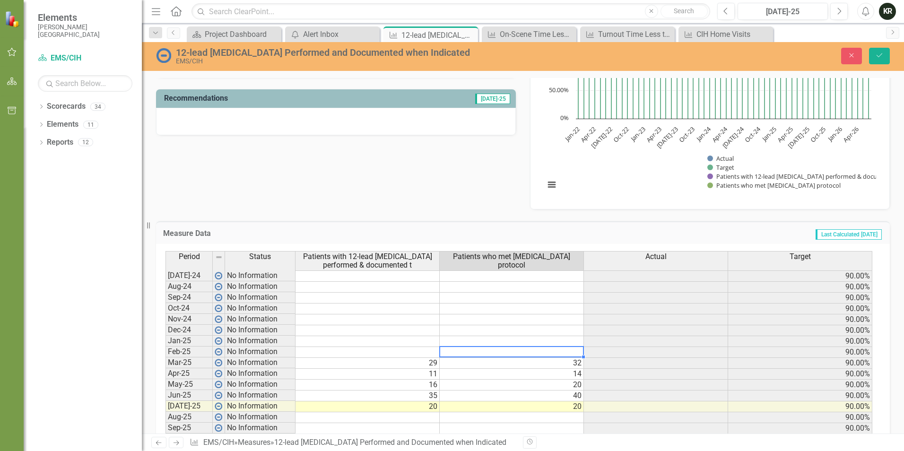
click at [556, 355] on td at bounding box center [512, 352] width 144 height 11
click at [559, 353] on td at bounding box center [512, 352] width 144 height 11
type textarea "15"
click at [375, 349] on td at bounding box center [368, 352] width 144 height 11
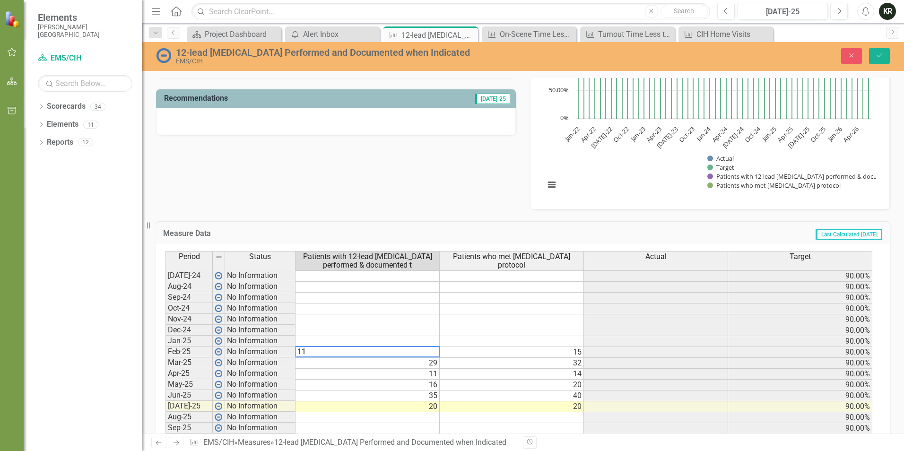
type textarea "11"
click at [605, 230] on td "Last Calculated 13 days ago" at bounding box center [673, 234] width 420 height 12
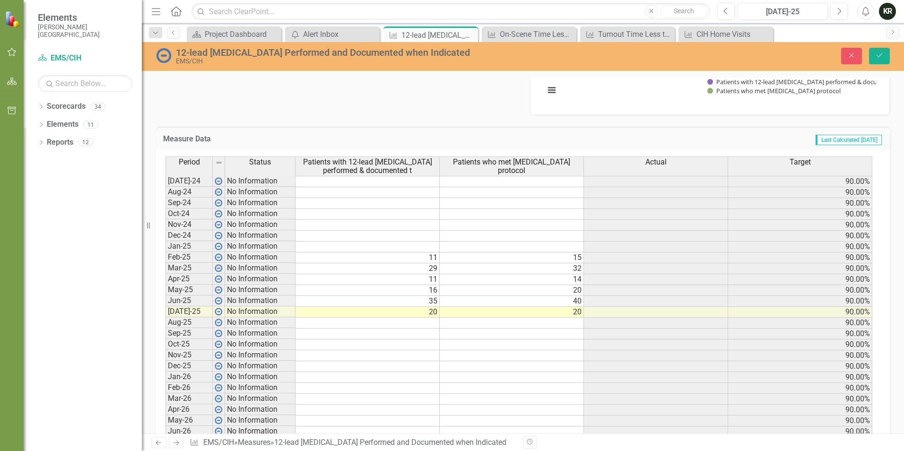
scroll to position [189, 0]
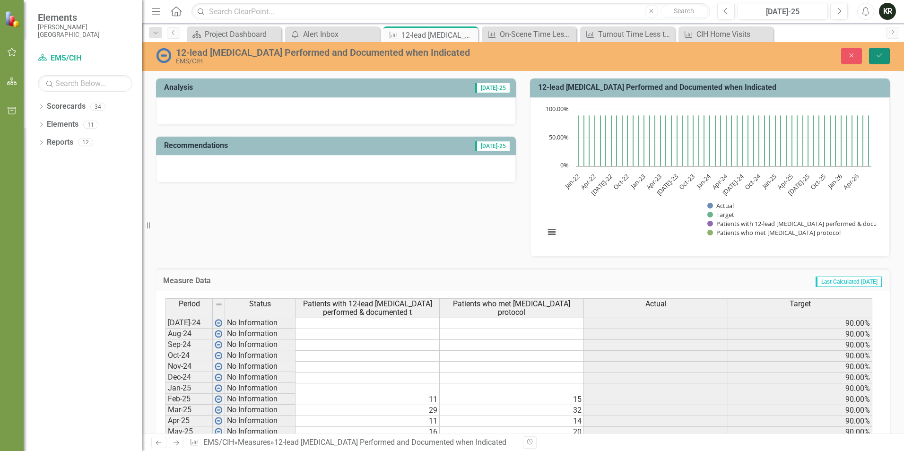
click at [882, 56] on icon "Save" at bounding box center [879, 55] width 9 height 7
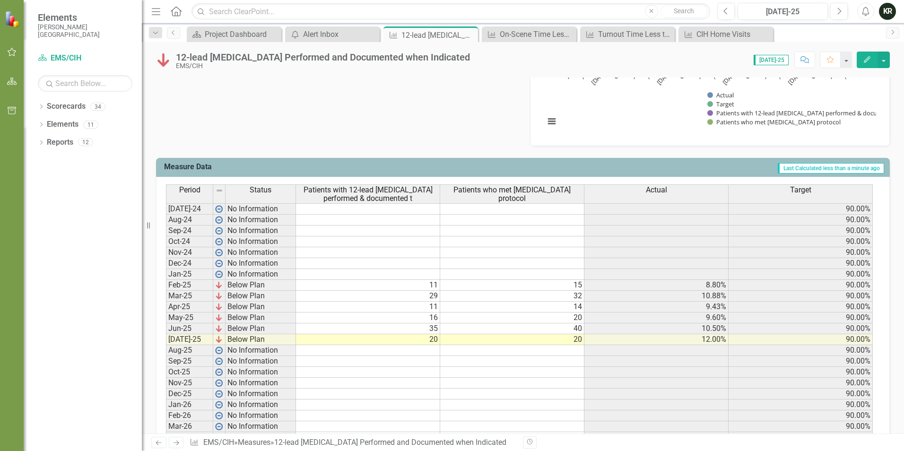
scroll to position [354, 0]
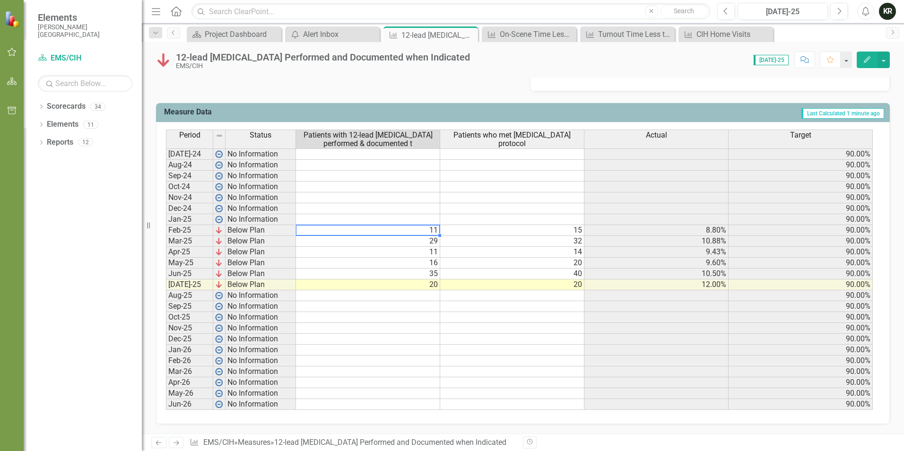
click at [433, 229] on td "11" at bounding box center [368, 230] width 144 height 11
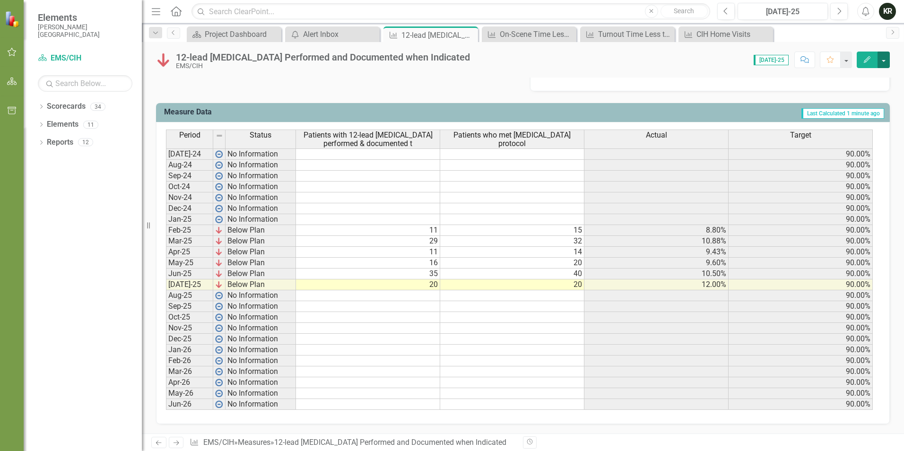
click at [887, 64] on button "button" at bounding box center [884, 60] width 12 height 17
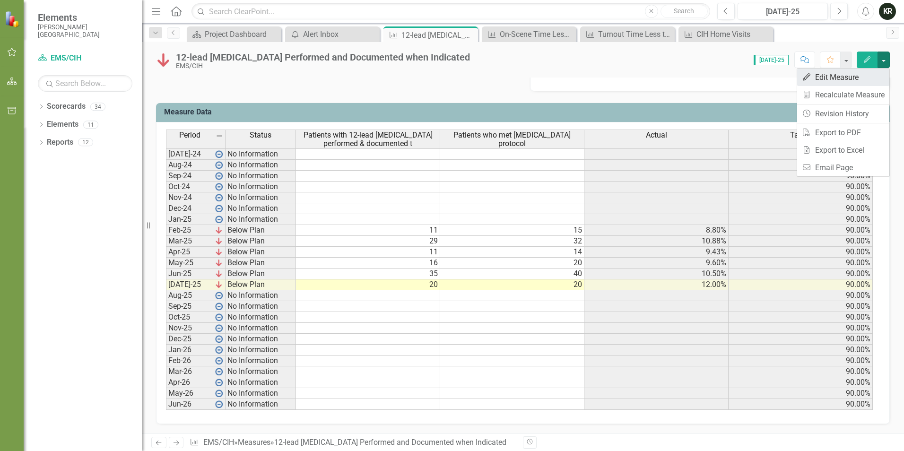
click at [849, 76] on link "Edit Edit Measure" at bounding box center [843, 77] width 92 height 17
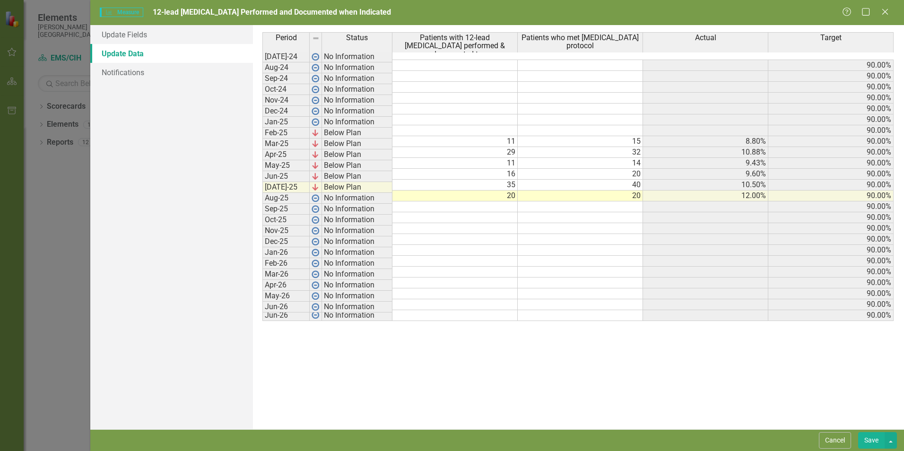
scroll to position [0, 0]
click at [513, 136] on td "11" at bounding box center [455, 141] width 125 height 11
click at [638, 136] on td "15" at bounding box center [580, 141] width 125 height 11
type textarea "11"
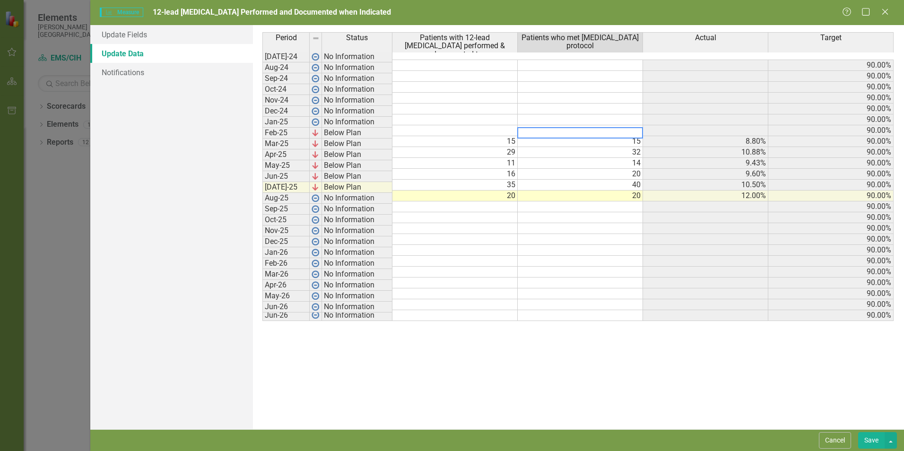
click at [262, 94] on div "Period Status Patients with 12-lead EKG performed & documented t Patients who m…" at bounding box center [262, 176] width 0 height 289
click at [873, 441] on button "Save" at bounding box center [871, 440] width 26 height 17
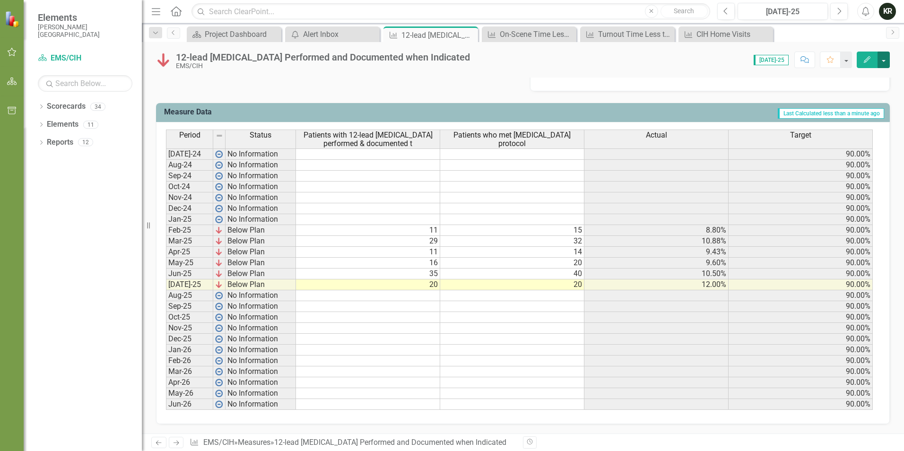
click at [882, 60] on button "button" at bounding box center [884, 60] width 12 height 17
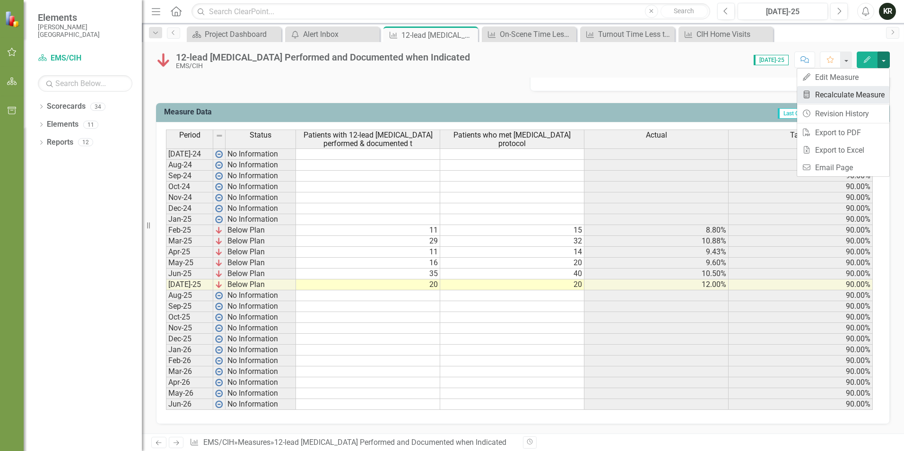
click at [864, 97] on link "Recalculate Measure Recalculate Measure" at bounding box center [843, 94] width 92 height 17
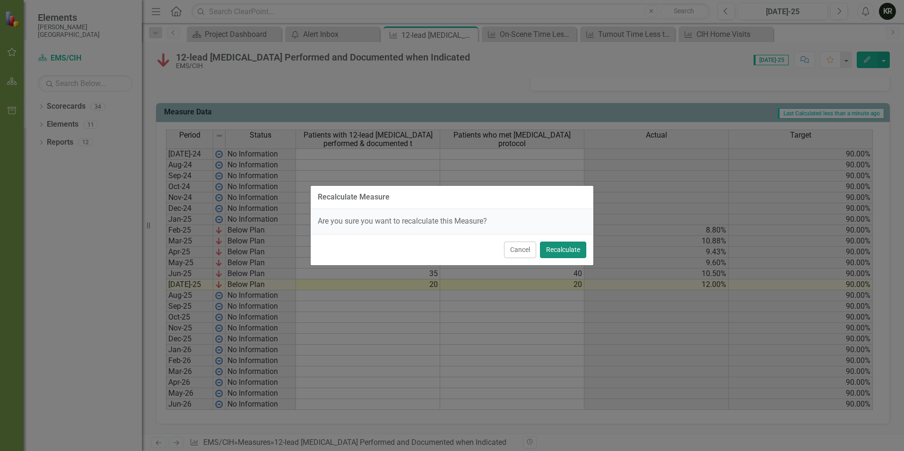
click at [571, 253] on button "Recalculate" at bounding box center [563, 250] width 46 height 17
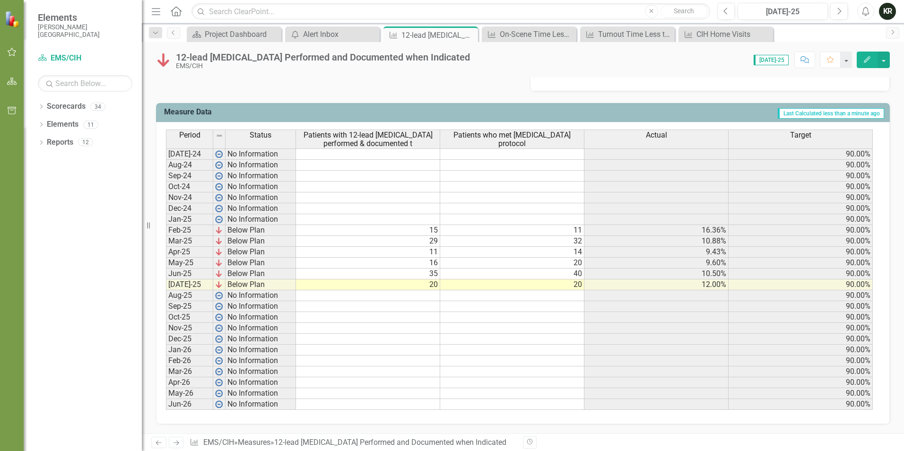
click at [435, 230] on td "15" at bounding box center [368, 230] width 144 height 11
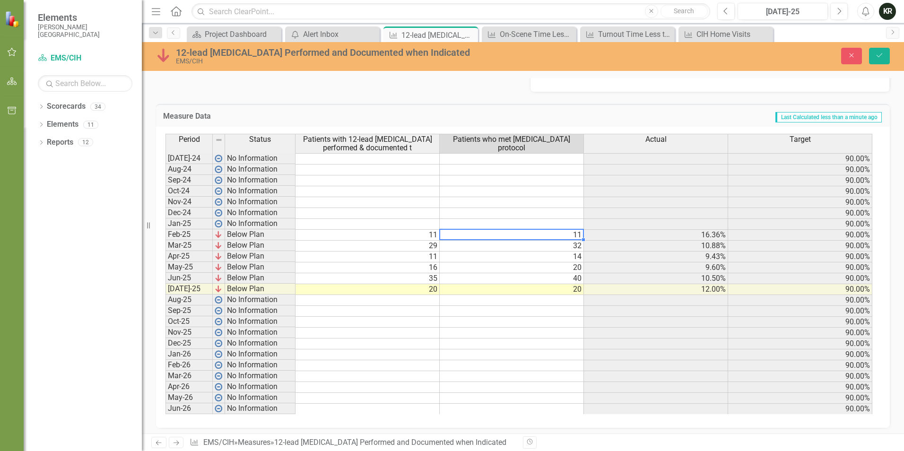
click at [580, 235] on td "11" at bounding box center [512, 235] width 144 height 11
type textarea "15"
click at [559, 333] on td at bounding box center [512, 333] width 144 height 11
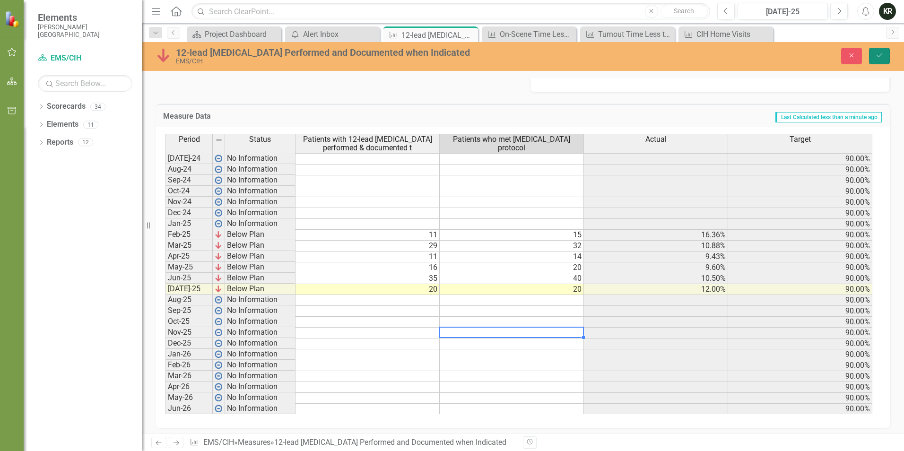
click at [880, 57] on icon "Save" at bounding box center [879, 55] width 9 height 7
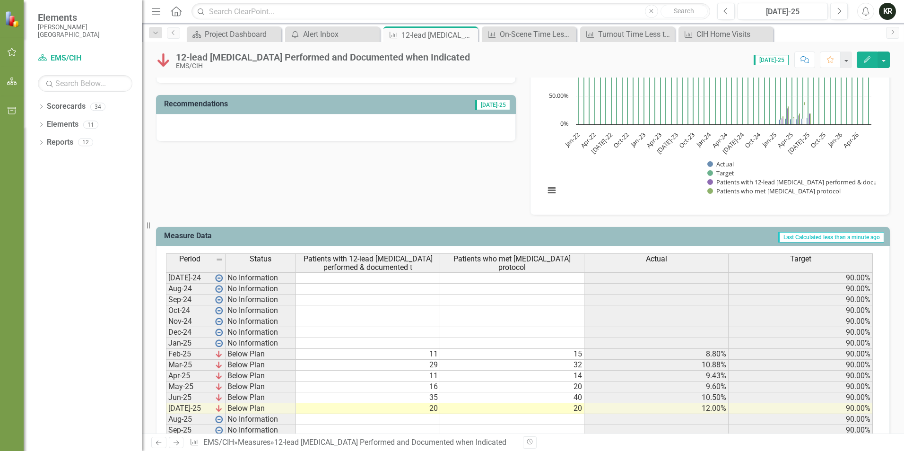
scroll to position [284, 0]
